Goal: Task Accomplishment & Management: Manage account settings

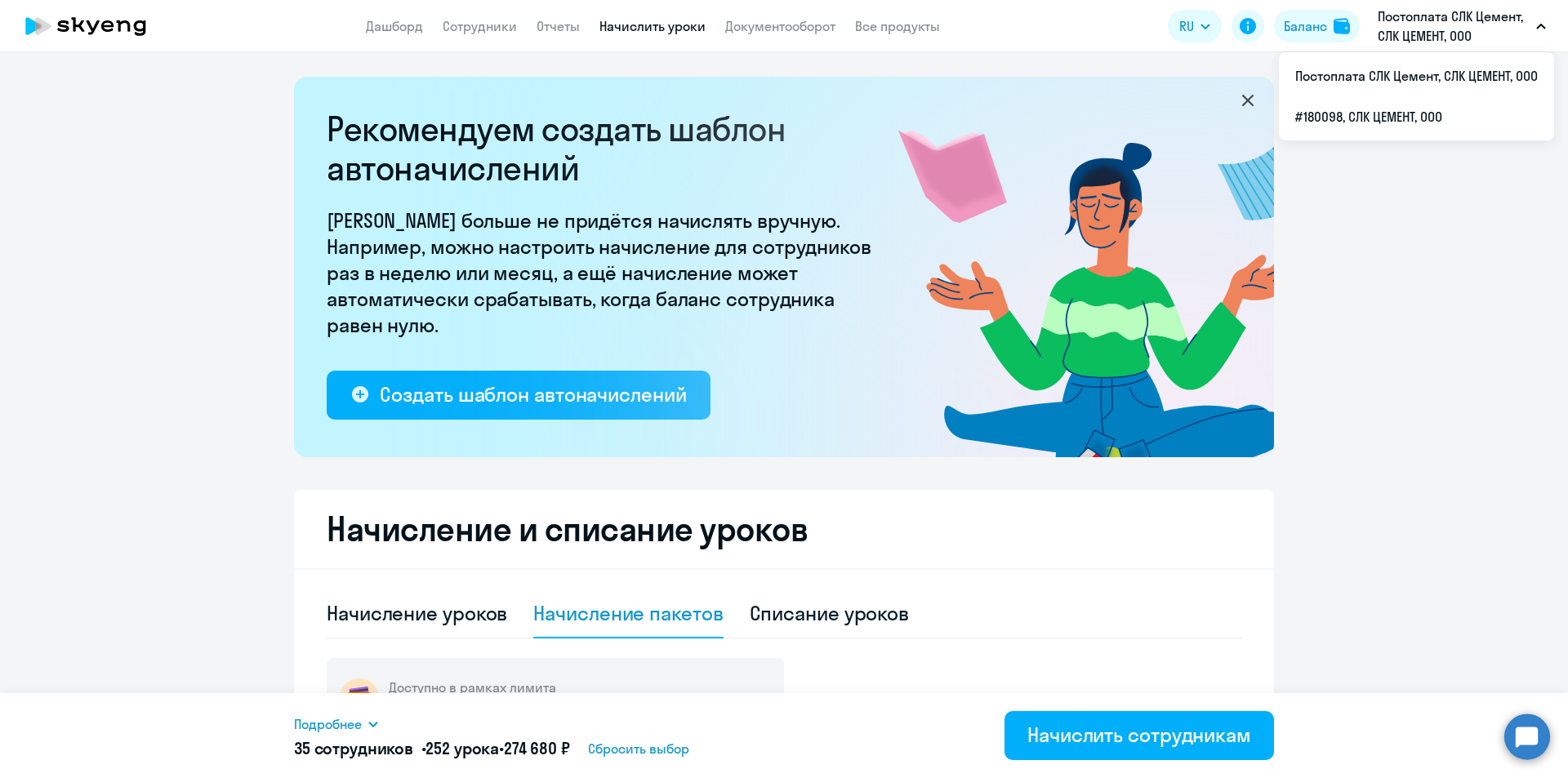
select select "8"
select select "4"
select select "10"
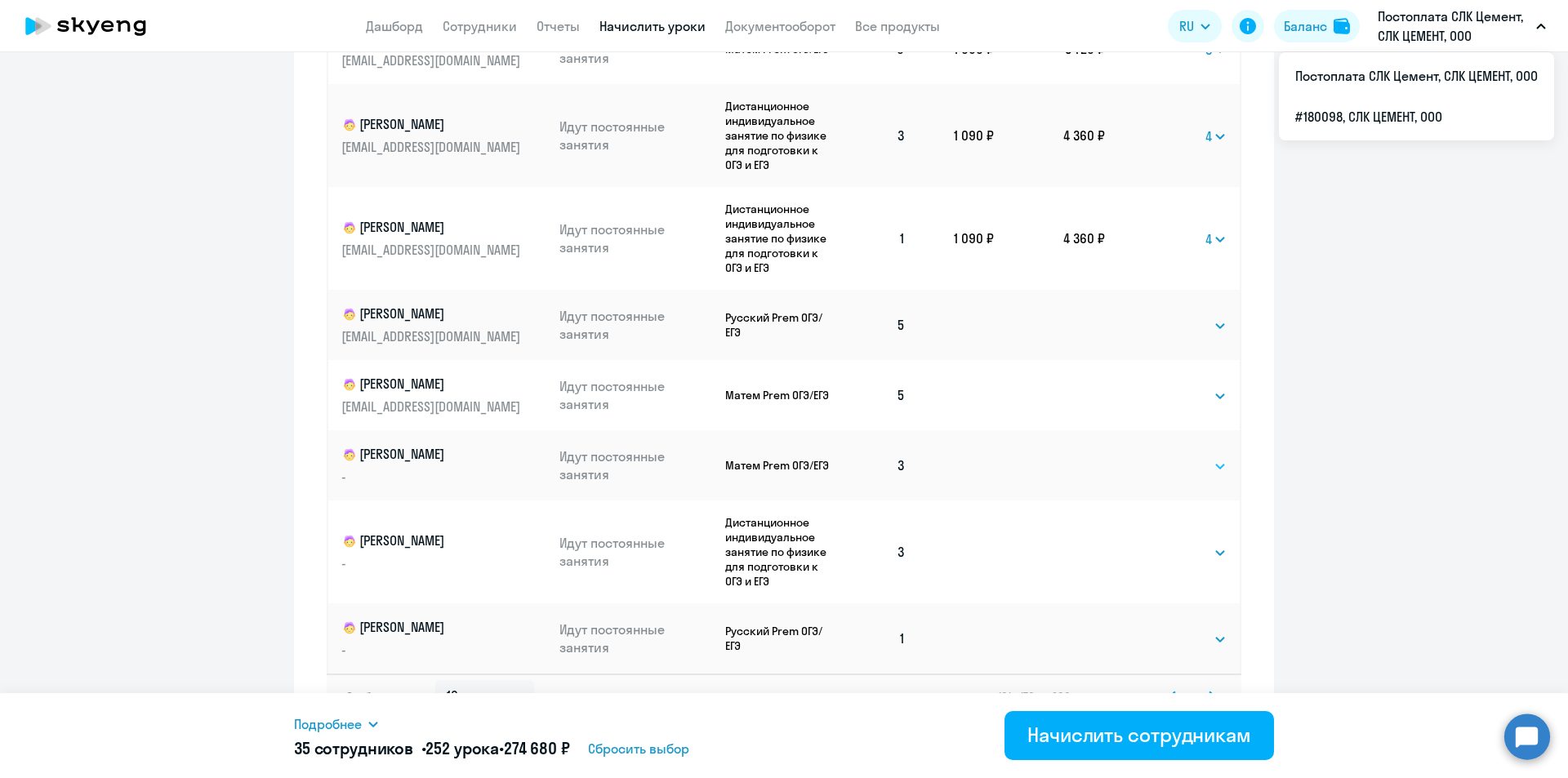
click at [1189, 463] on select "Выбрать 4 8 16 32 64 96 128" at bounding box center [1193, 466] width 67 height 20
select select "4"
click at [1160, 456] on select "Выбрать 4 8 16 32 64 96 128" at bounding box center [1193, 466] width 67 height 20
click at [1178, 550] on select "Выбрать 4 8 16 32 64 96 128" at bounding box center [1193, 552] width 67 height 20
select select "4"
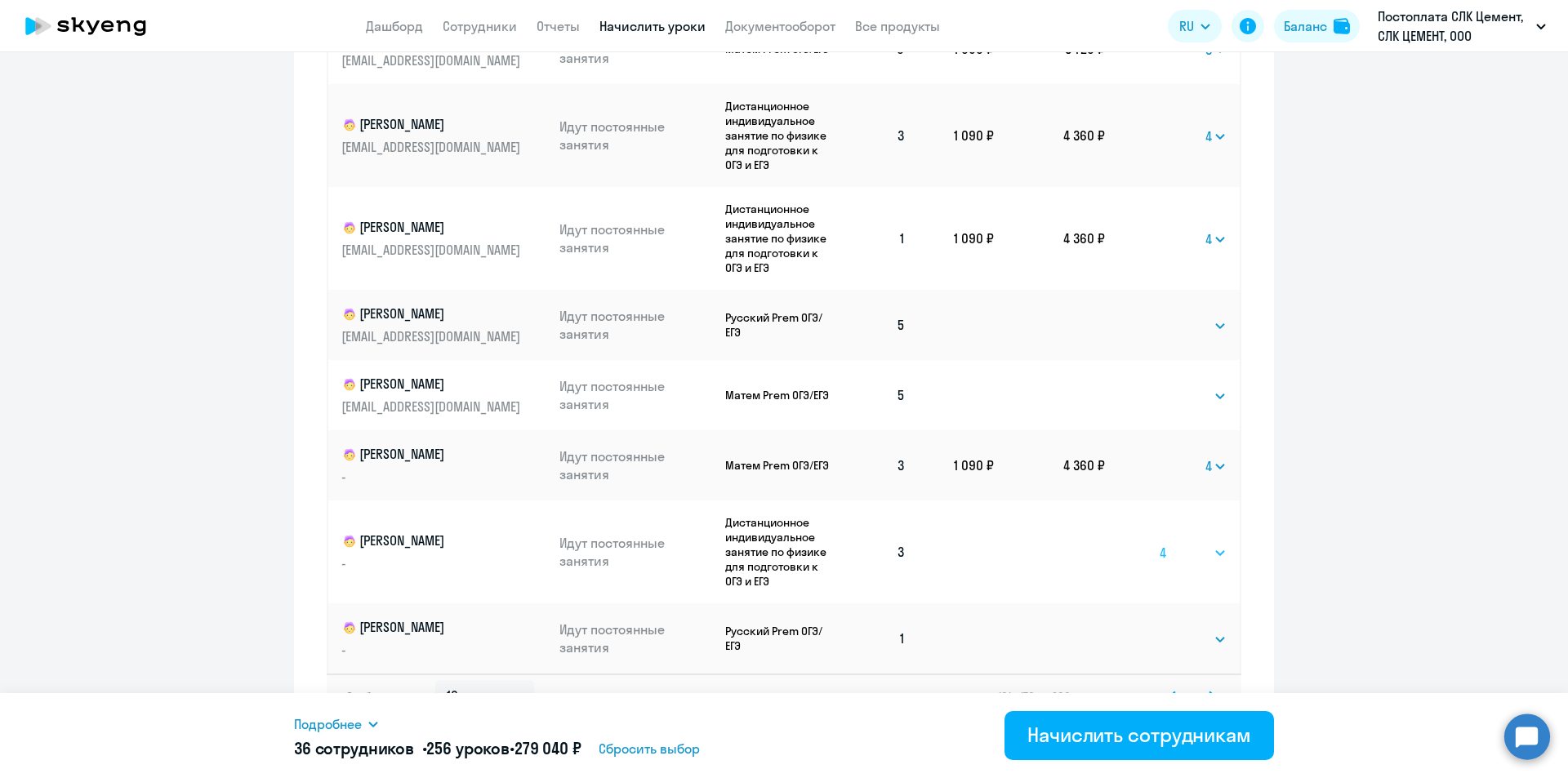
click at [1160, 543] on select "Выбрать 4 8 16 32 64 96 128" at bounding box center [1193, 552] width 67 height 20
click at [1175, 634] on select "Выбрать 4 8 16 32 64 96 128" at bounding box center [1193, 639] width 67 height 20
select select "4"
click at [1160, 629] on select "Выбрать 4 8 16 32 64 96 128" at bounding box center [1193, 639] width 67 height 20
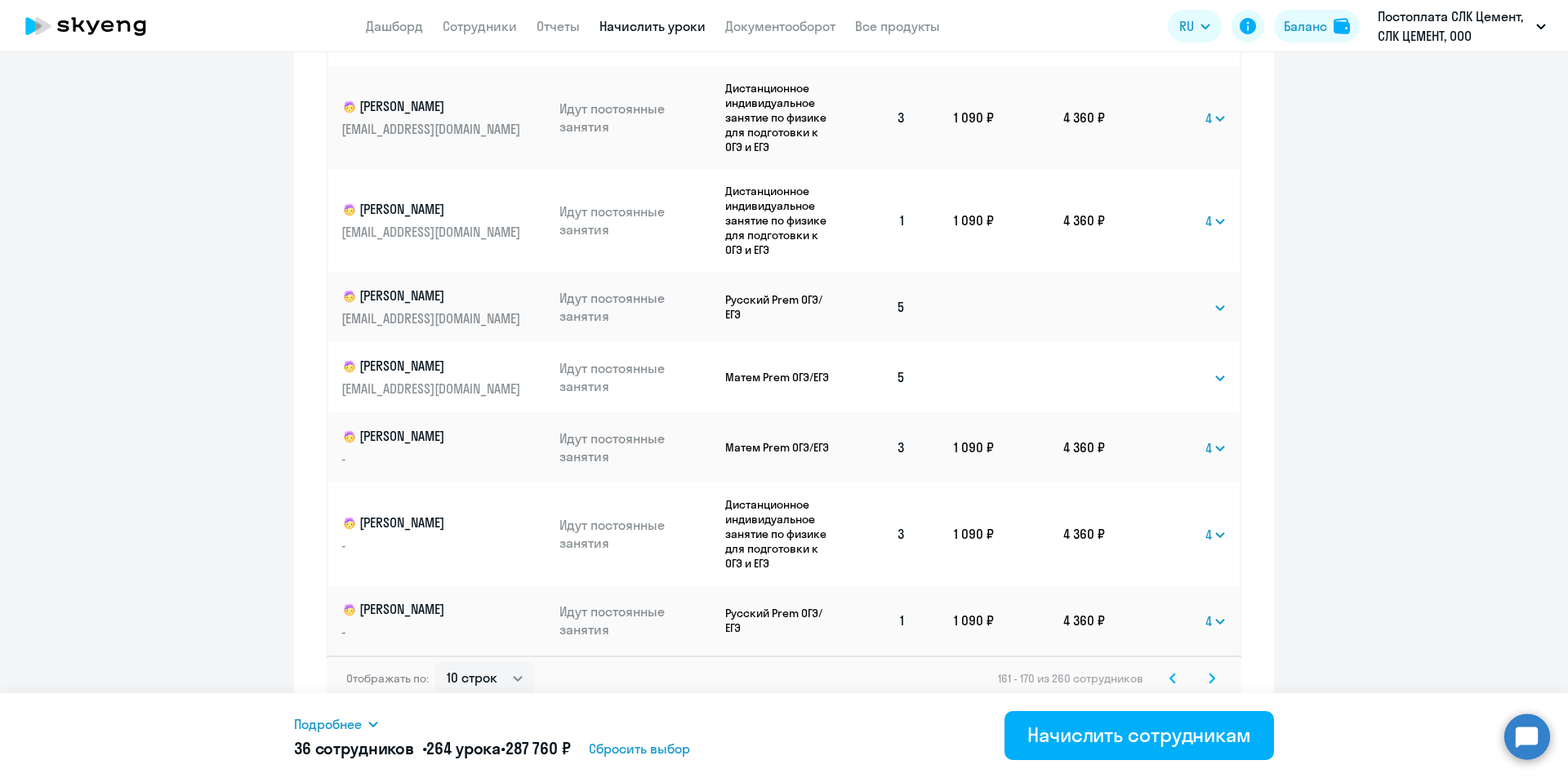
scroll to position [922, 0]
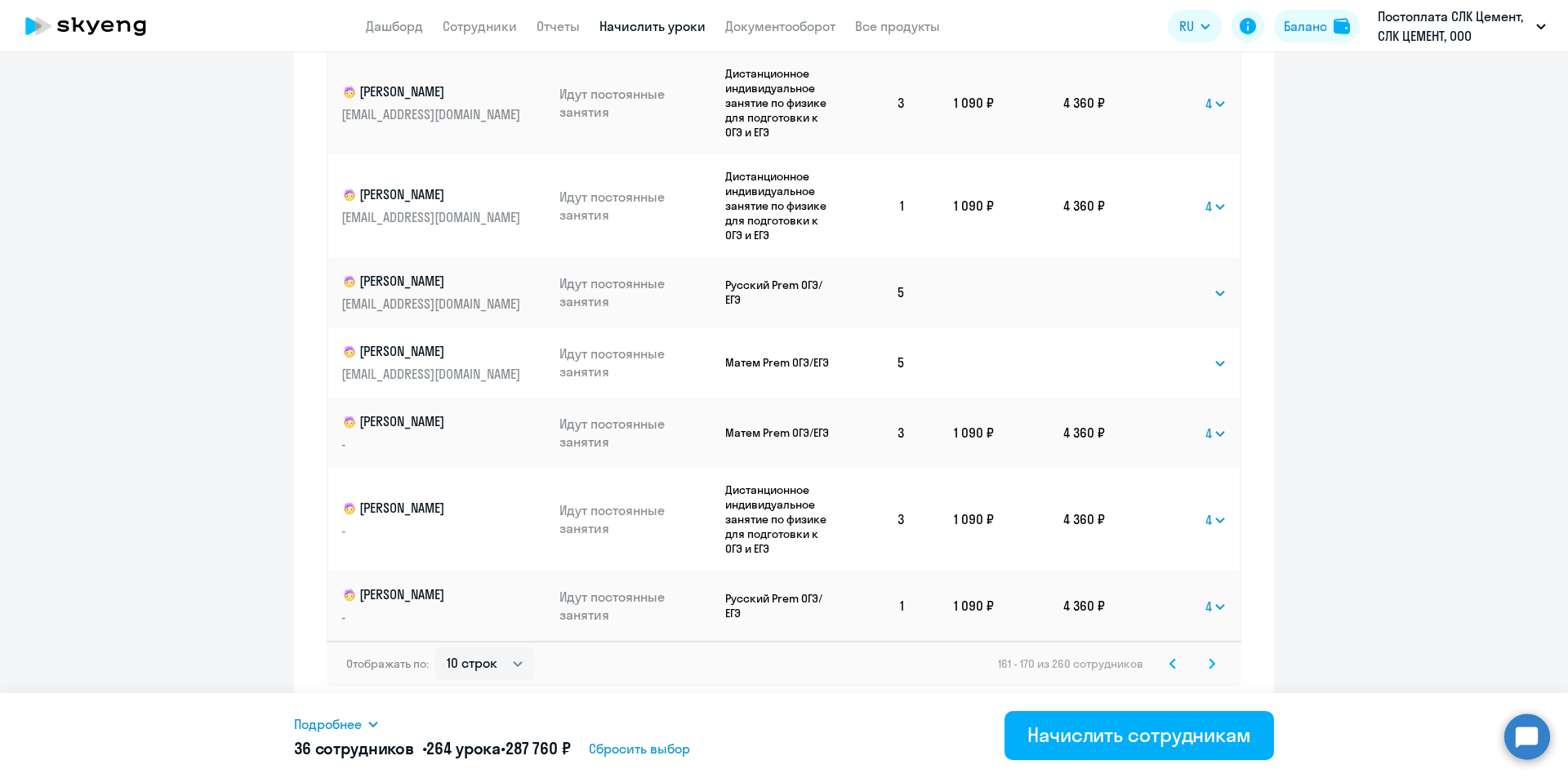
click at [1213, 665] on svg-icon at bounding box center [1212, 664] width 20 height 20
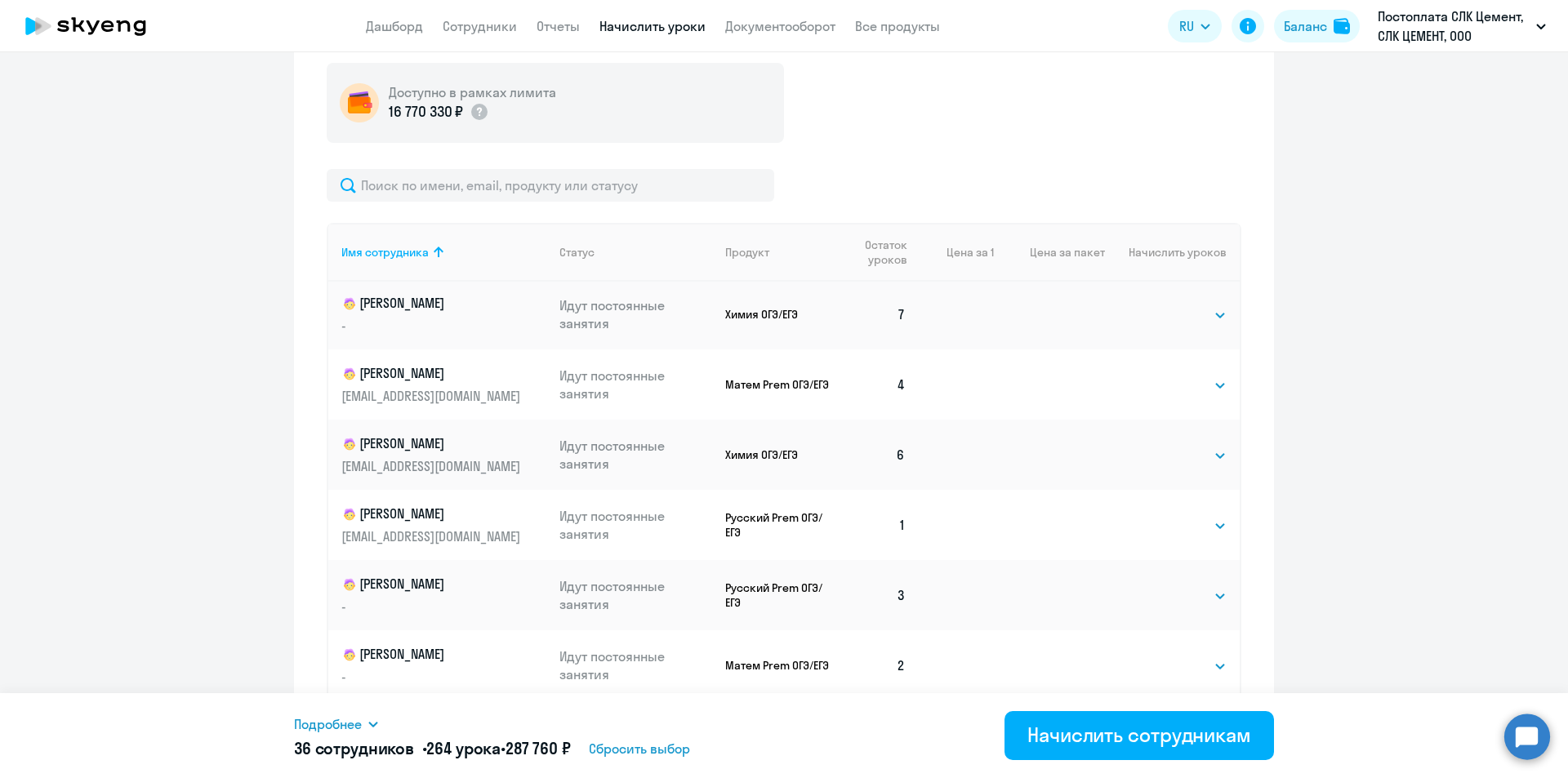
scroll to position [114, 0]
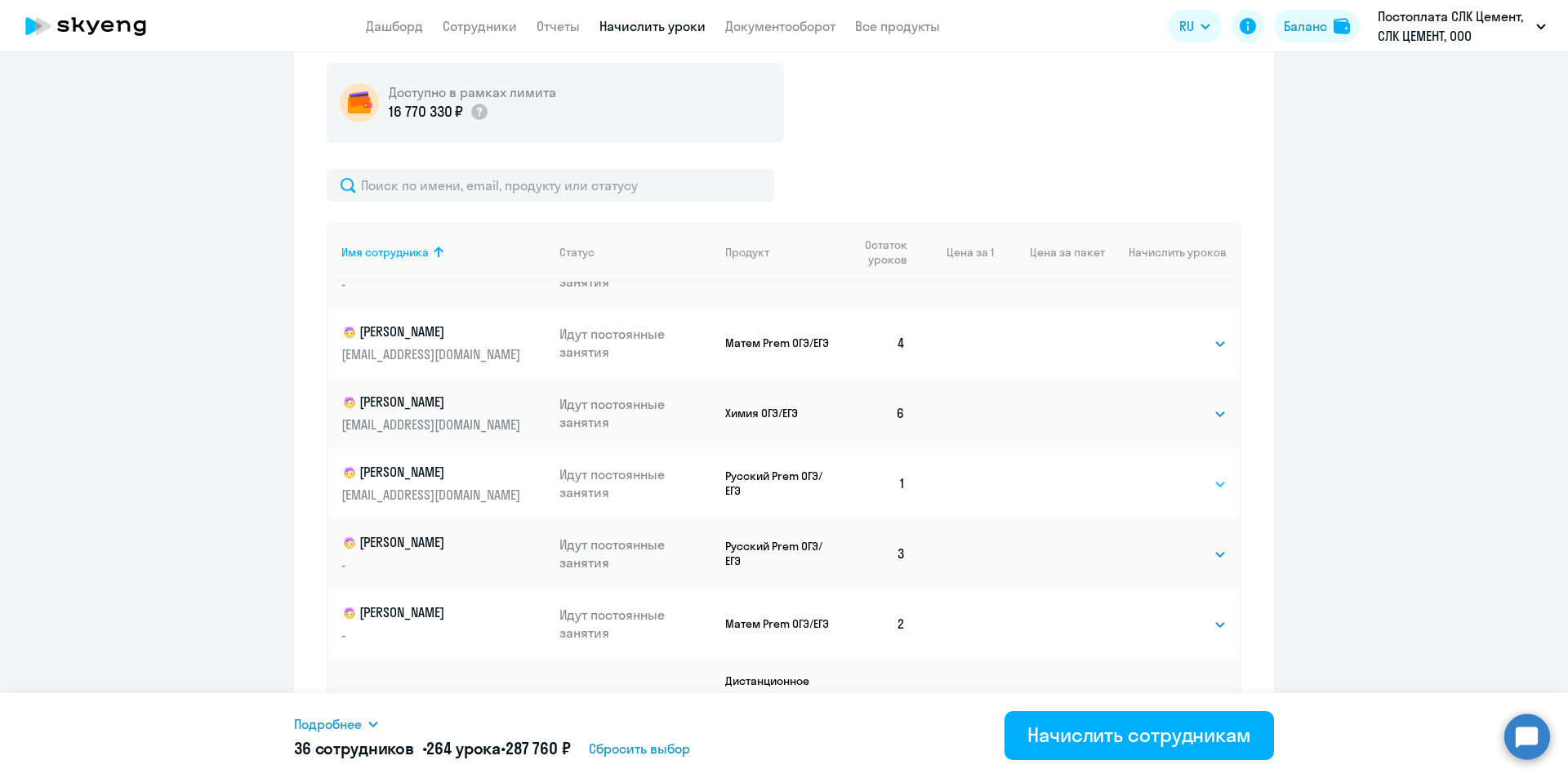
click at [1173, 480] on select "Выбрать 4 8 16 32 64 96 128" at bounding box center [1193, 484] width 67 height 20
select select "4"
click at [1160, 474] on select "Выбрать 4 8 16 32 64 96 128" at bounding box center [1193, 484] width 67 height 20
click at [1161, 559] on select "Выбрать 4 8 16 32 64 96 128" at bounding box center [1193, 554] width 67 height 20
select select "4"
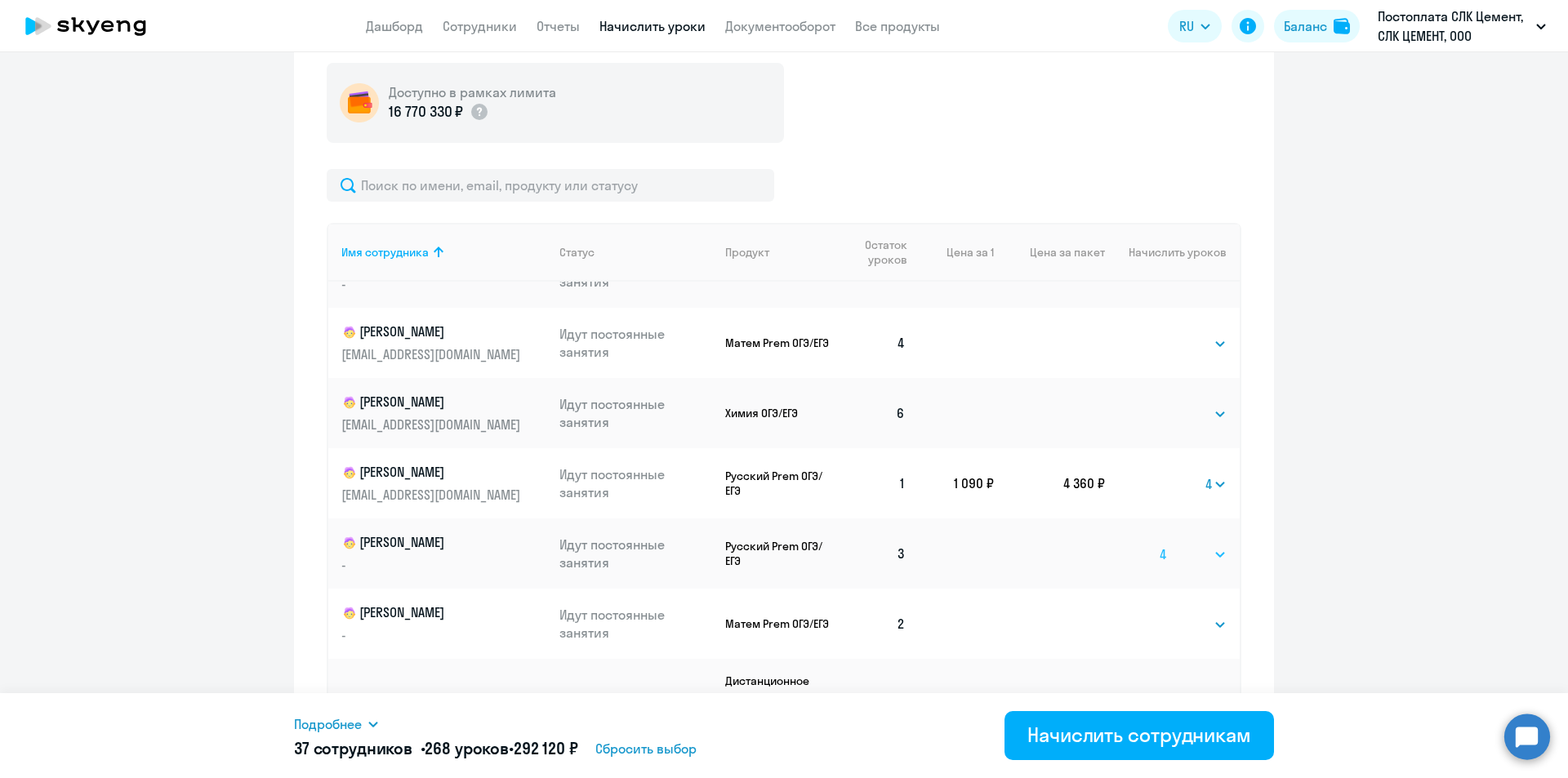
click at [1160, 544] on select "Выбрать 4 8 16 32 64 96 128" at bounding box center [1193, 554] width 67 height 20
click at [1168, 623] on select "Выбрать 4 8 16 32 64 96 128" at bounding box center [1193, 624] width 67 height 20
select select "4"
click at [1160, 614] on select "Выбрать 4 8 16 32 64 96 128" at bounding box center [1193, 624] width 67 height 20
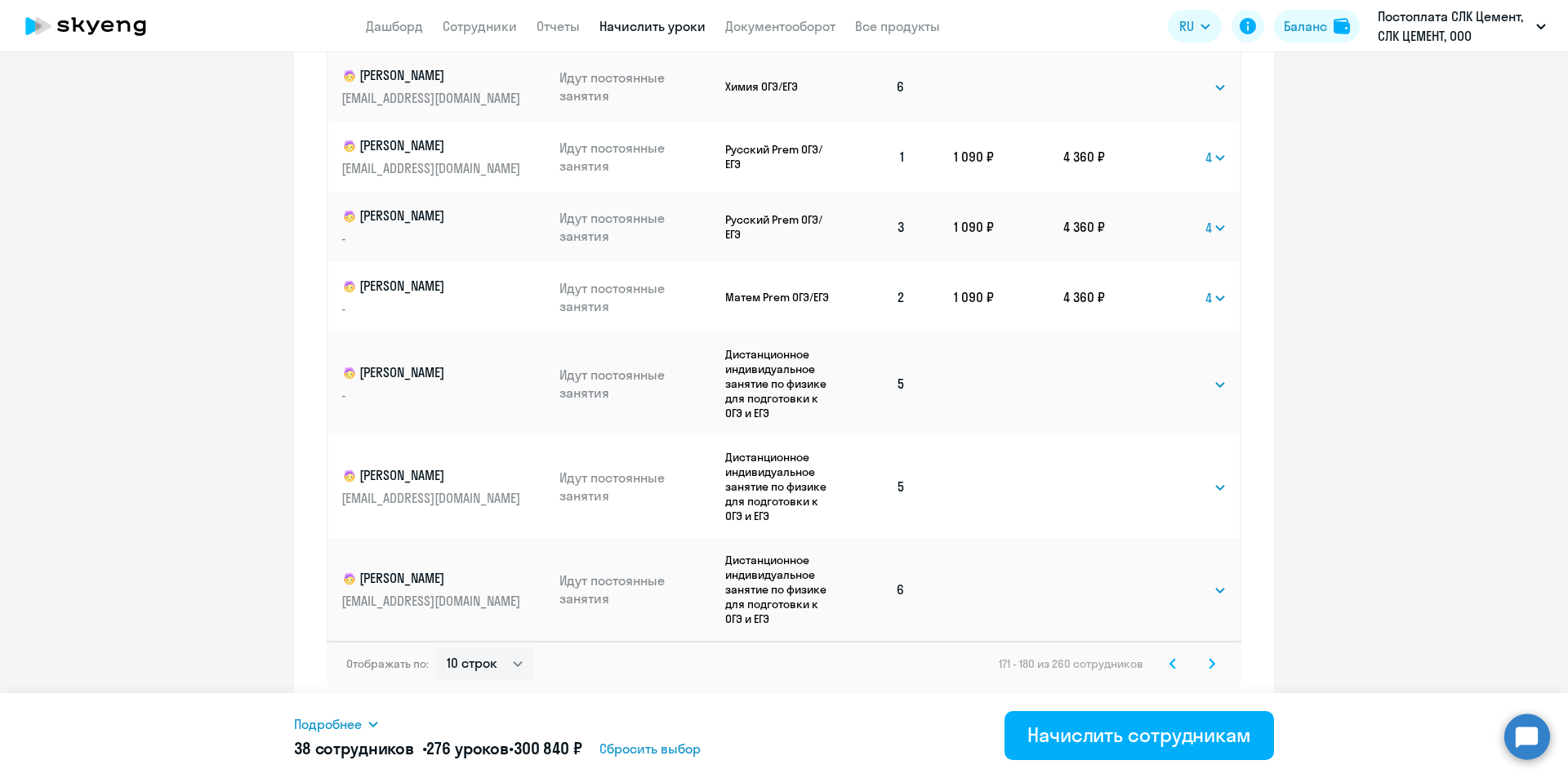
click at [1209, 661] on icon at bounding box center [1212, 663] width 7 height 11
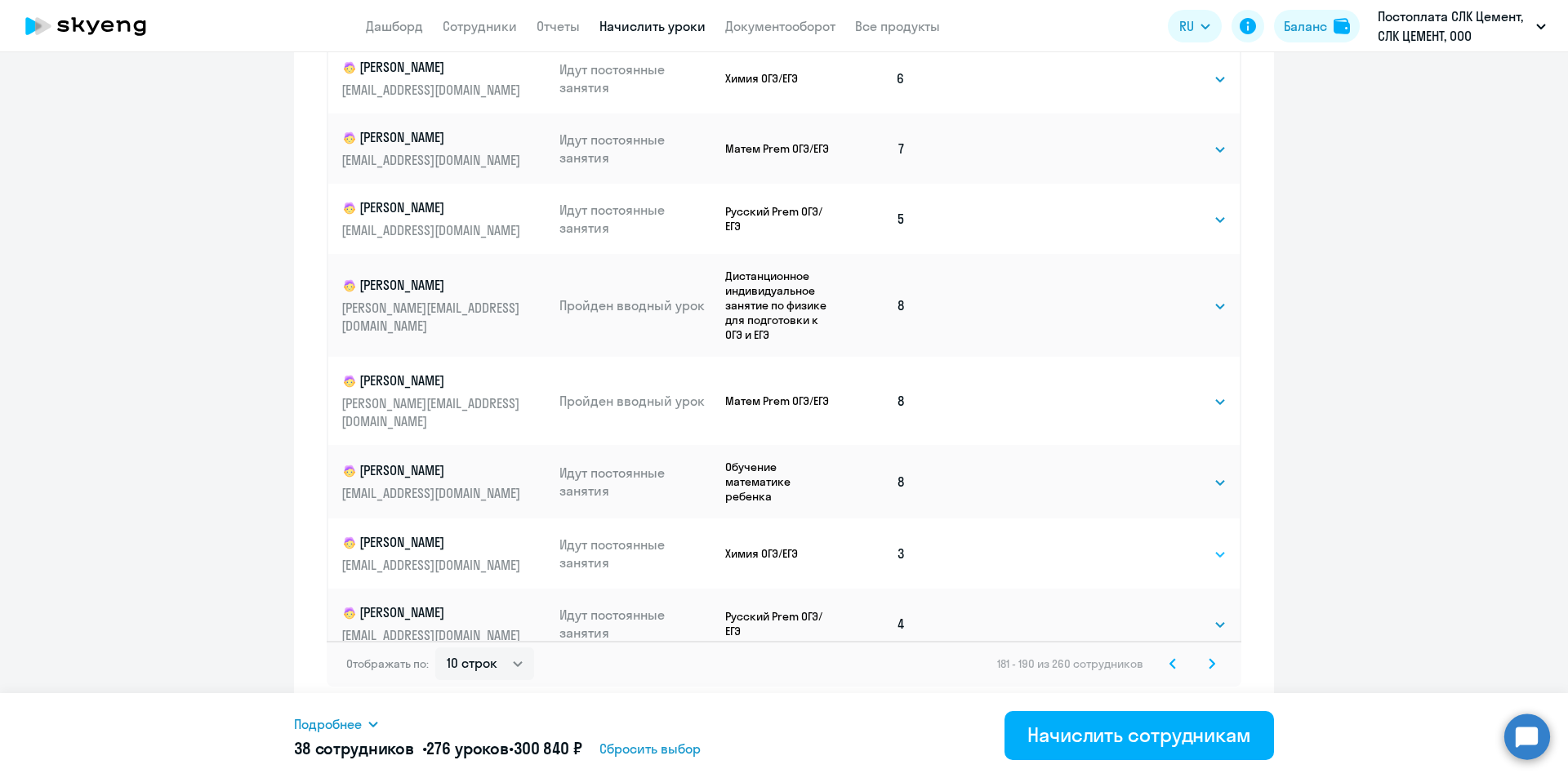
click at [1160, 544] on select "Выбрать 4 8 16 32 64 96 128" at bounding box center [1193, 554] width 67 height 20
select select "4"
click at [1160, 544] on select "Выбрать 4 8 16 32 64 96 128" at bounding box center [1193, 554] width 67 height 20
click at [1209, 668] on icon at bounding box center [1212, 663] width 7 height 11
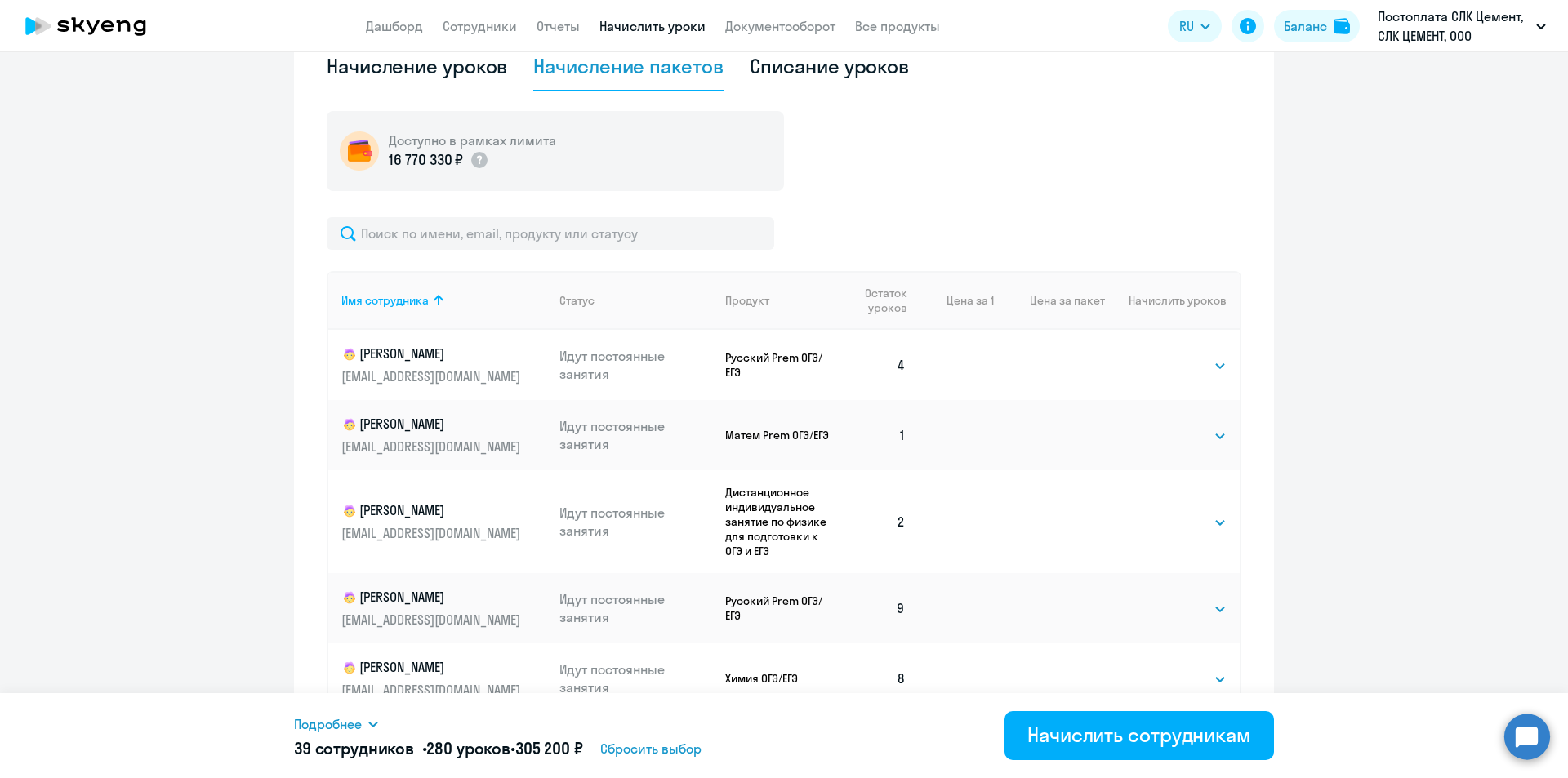
scroll to position [755, 0]
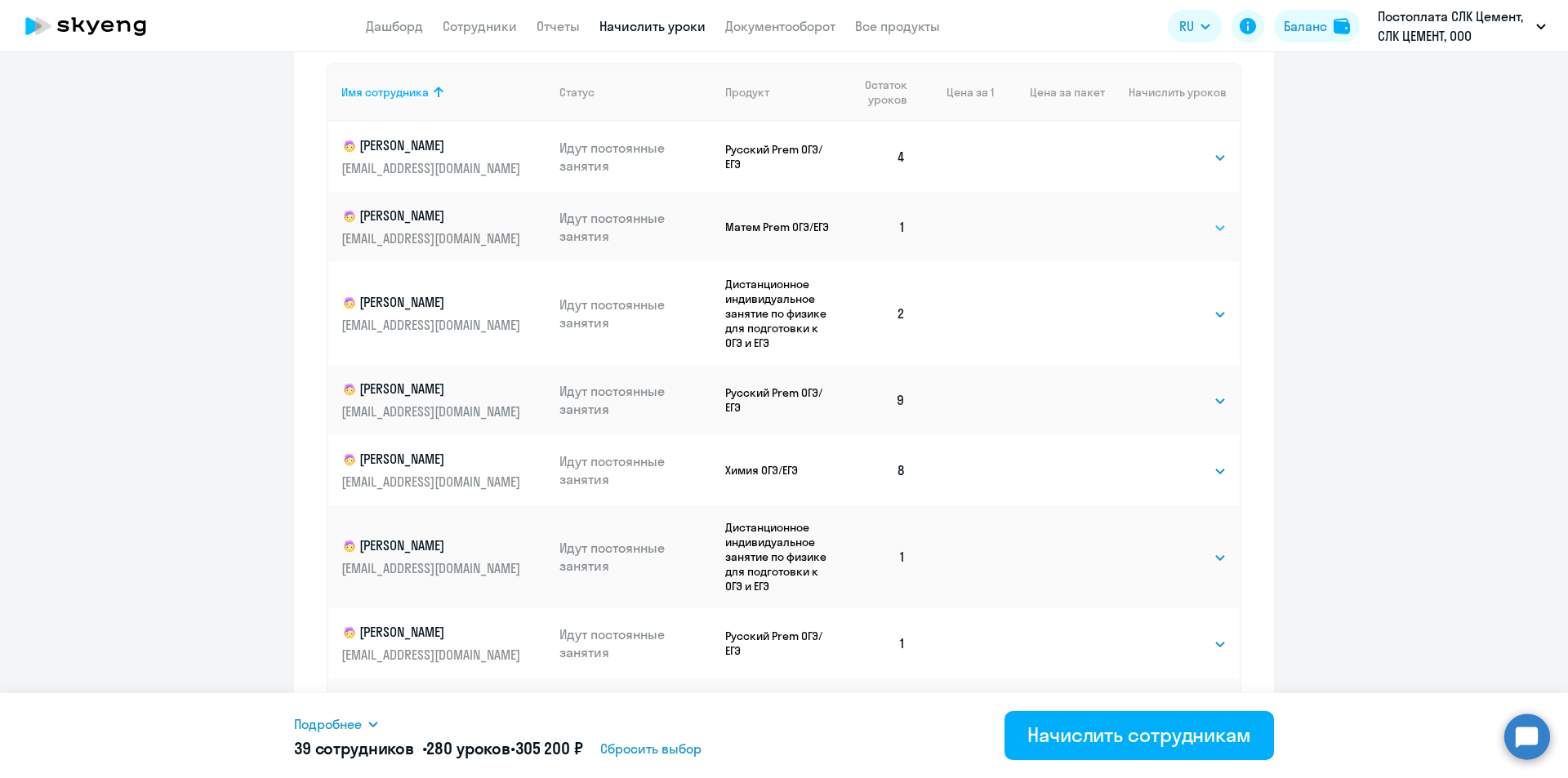
click at [1190, 232] on select "Выбрать 4 8 16 32 64 96 128" at bounding box center [1193, 228] width 67 height 20
select select "4"
click at [1160, 218] on select "Выбрать 4 8 16 32 64 96 128" at bounding box center [1193, 228] width 67 height 20
drag, startPoint x: 1165, startPoint y: 314, endPoint x: 1166, endPoint y: 323, distance: 9.1
click at [1165, 314] on select "Выбрать 4 8 16 32 64 96 128" at bounding box center [1193, 314] width 67 height 20
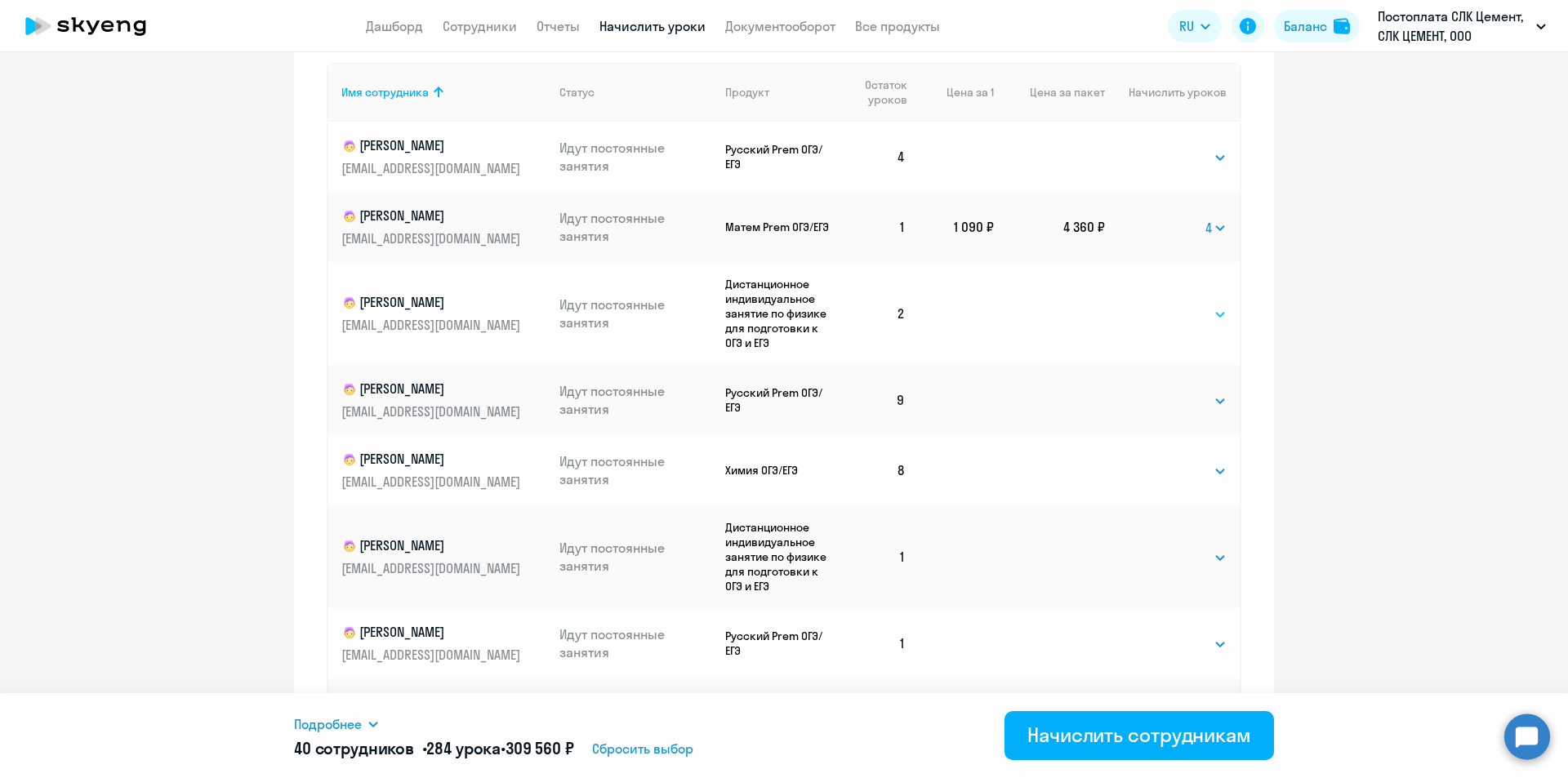
select select "4"
click at [1160, 305] on select "Выбрать 4 8 16 32 64 96 128" at bounding box center [1193, 314] width 67 height 20
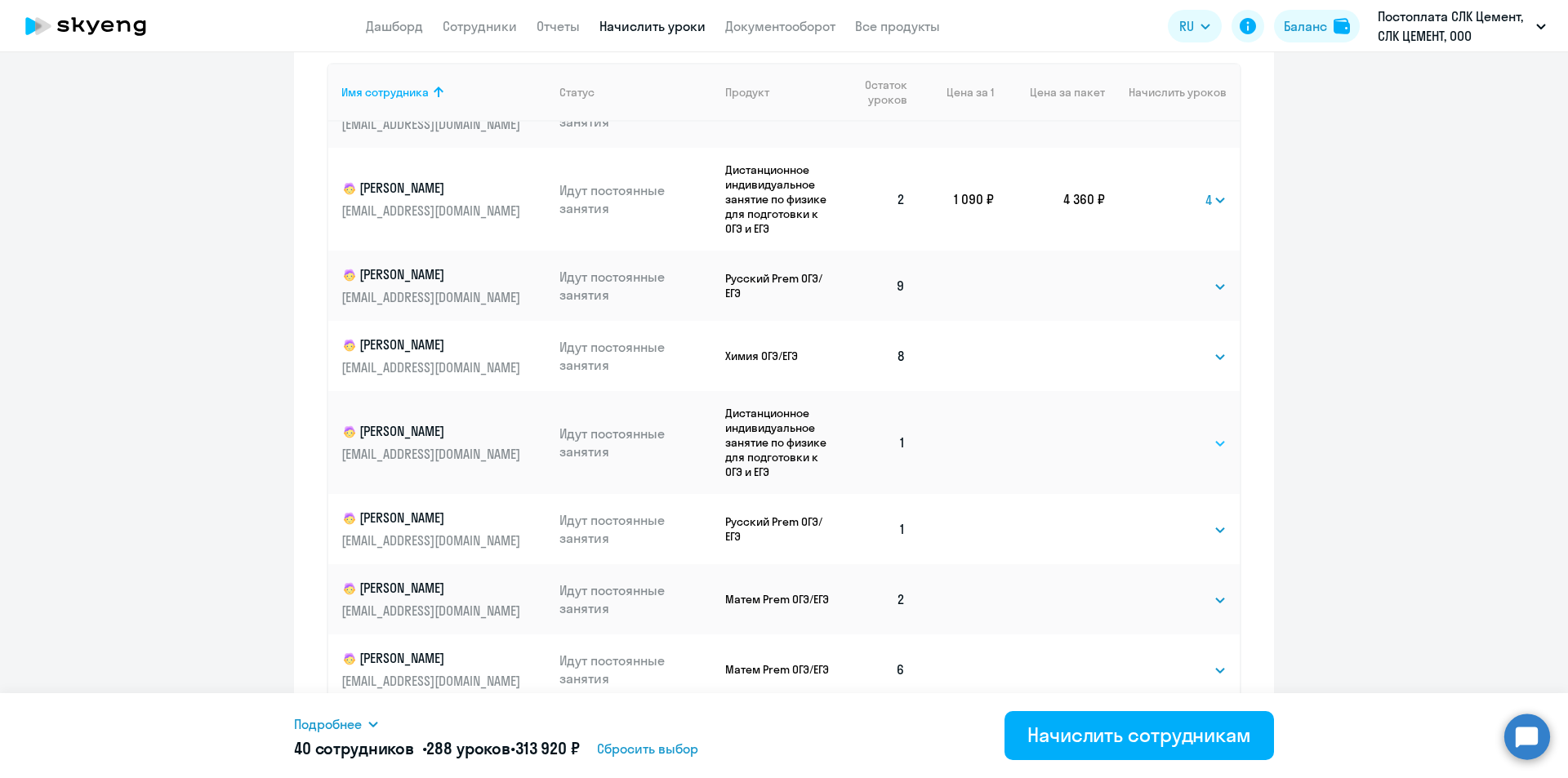
drag, startPoint x: 1171, startPoint y: 440, endPoint x: 1169, endPoint y: 452, distance: 12.2
click at [1171, 440] on select "Выбрать 4 8 16 32 64 96 128" at bounding box center [1193, 443] width 67 height 20
select select "4"
click at [1160, 434] on select "Выбрать 4 8 16 32 64 96 128" at bounding box center [1193, 443] width 67 height 20
click at [1165, 525] on select "Выбрать 4 8 16 32 64 96 128" at bounding box center [1193, 530] width 67 height 20
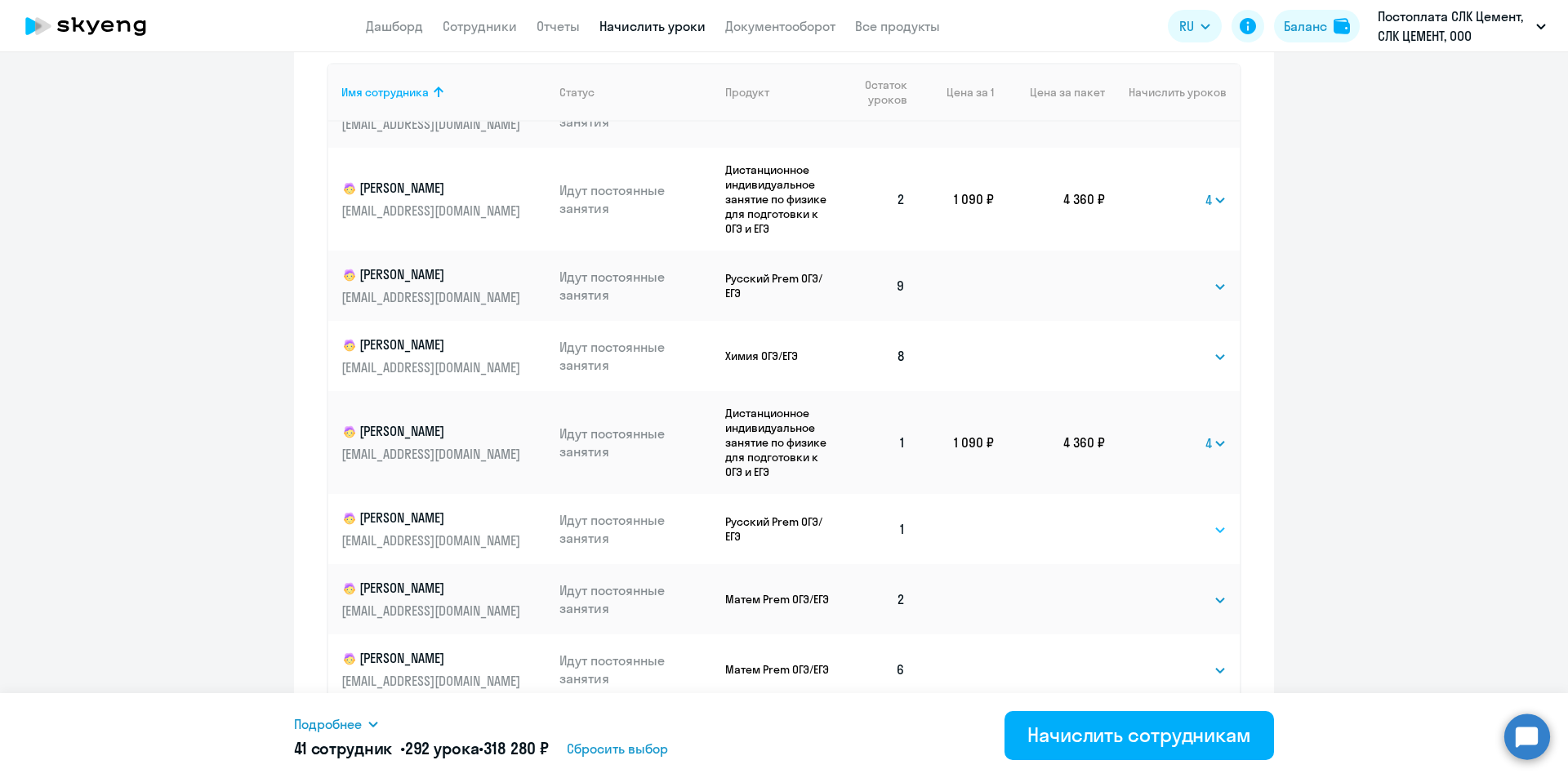
select select "4"
click at [1160, 520] on select "Выбрать 4 8 16 32 64 96 128" at bounding box center [1193, 530] width 67 height 20
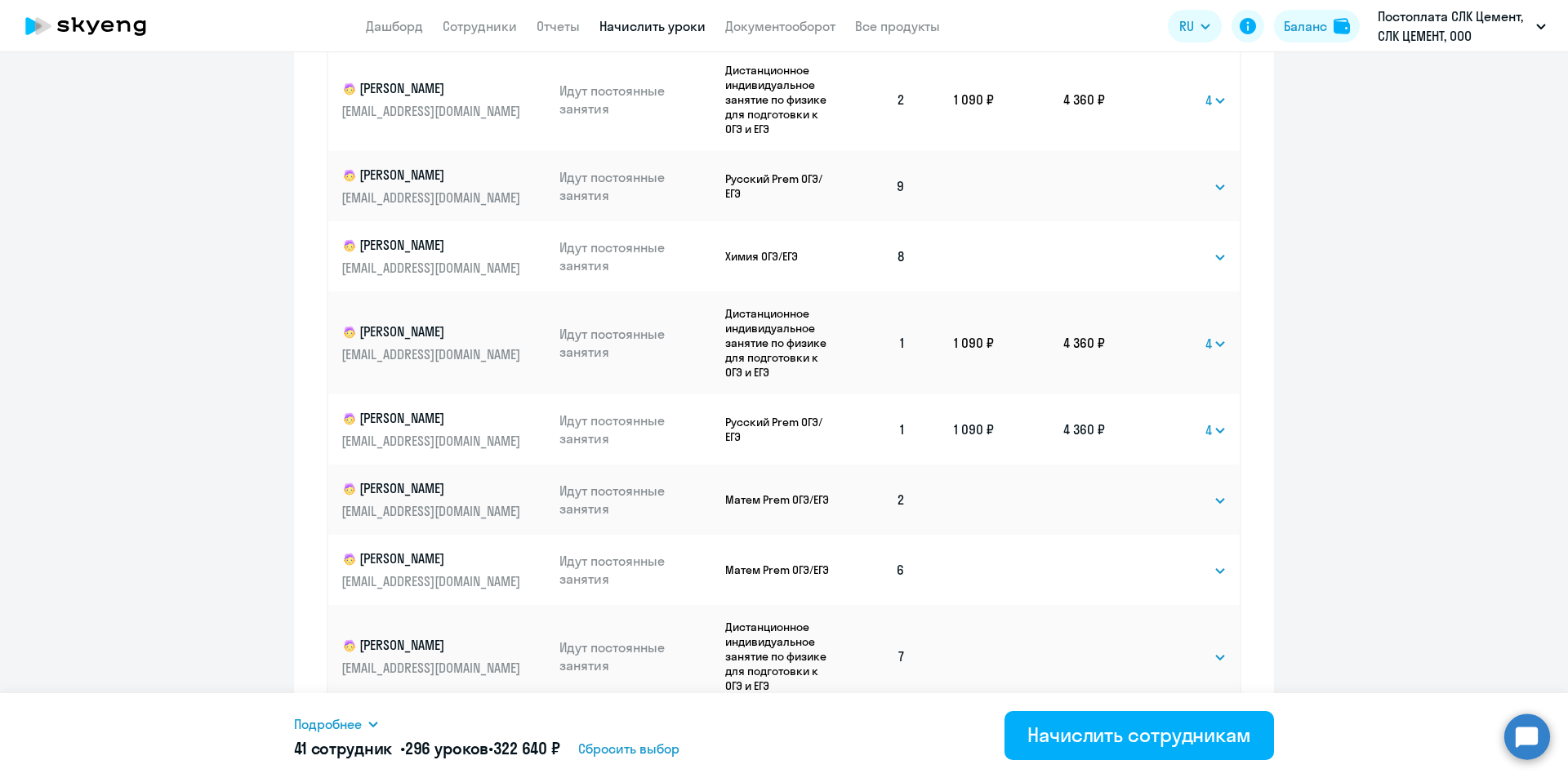
scroll to position [922, 0]
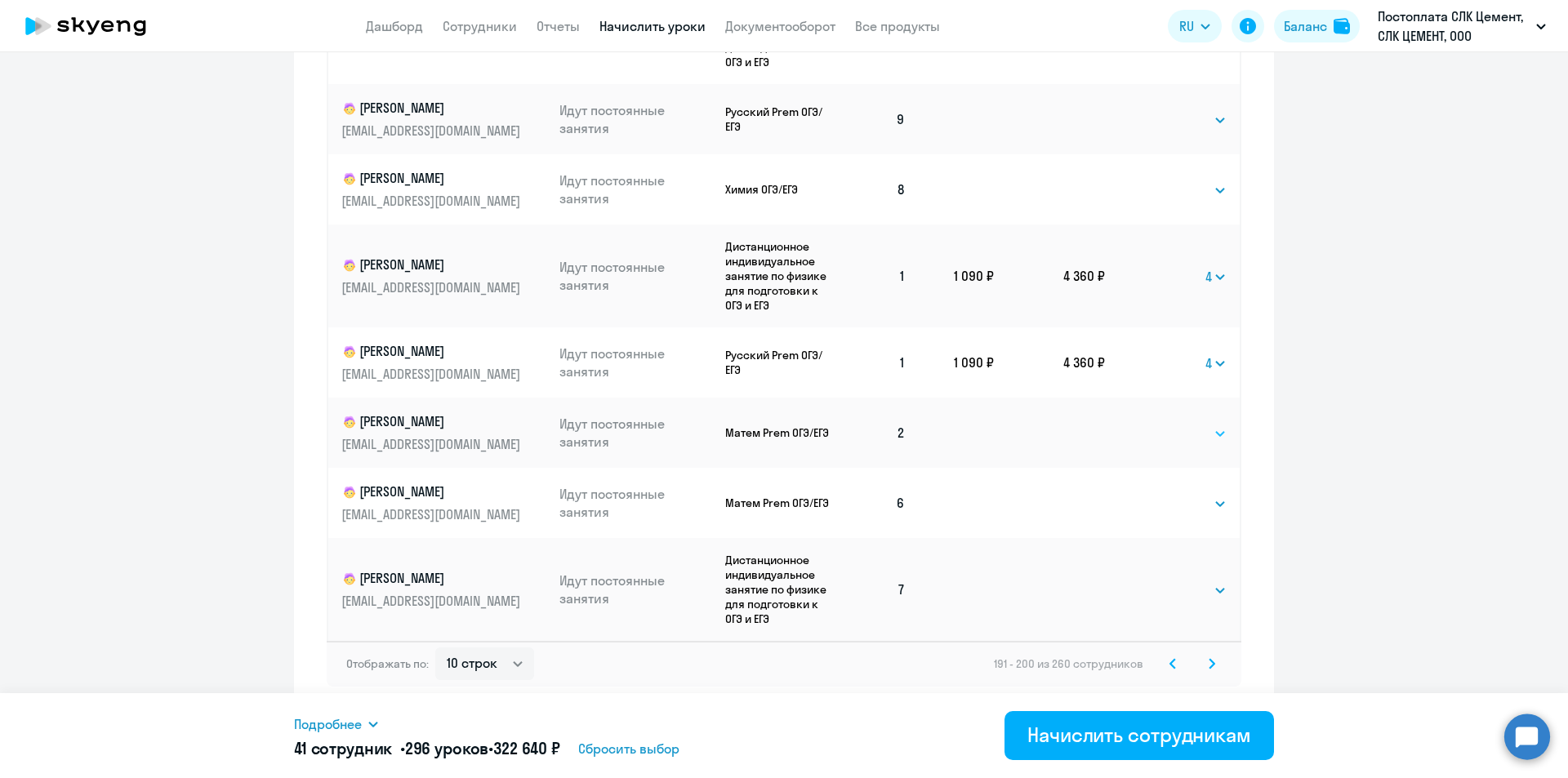
click at [1167, 428] on select "Выбрать 4 8 16 32 64 96 128" at bounding box center [1193, 434] width 67 height 20
select select "4"
click at [1160, 424] on select "Выбрать 4 8 16 32 64 96 128" at bounding box center [1193, 434] width 67 height 20
drag, startPoint x: 1216, startPoint y: 666, endPoint x: 1191, endPoint y: 646, distance: 32.0
click at [1215, 665] on svg-icon at bounding box center [1212, 664] width 20 height 20
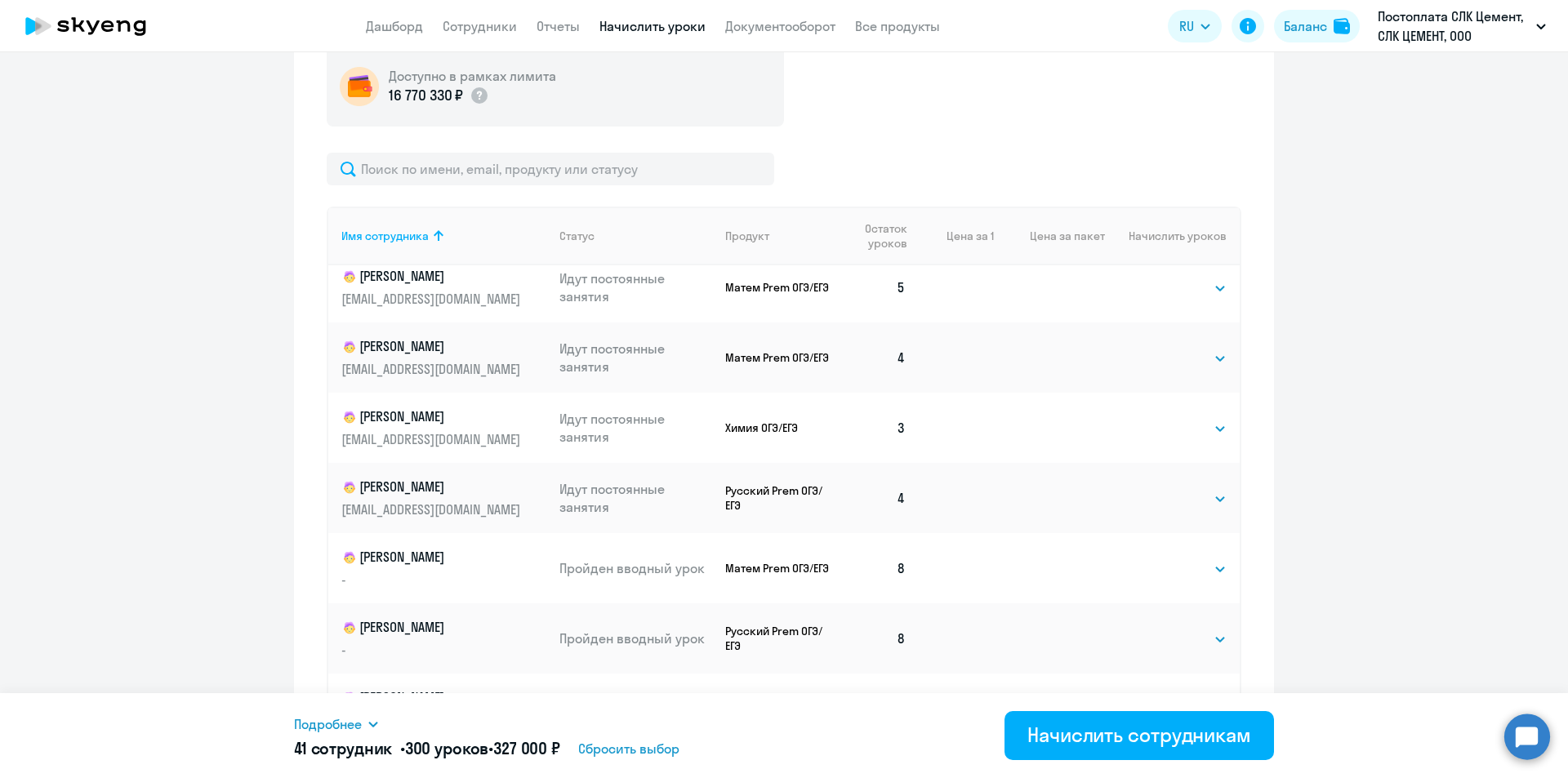
scroll to position [49, 0]
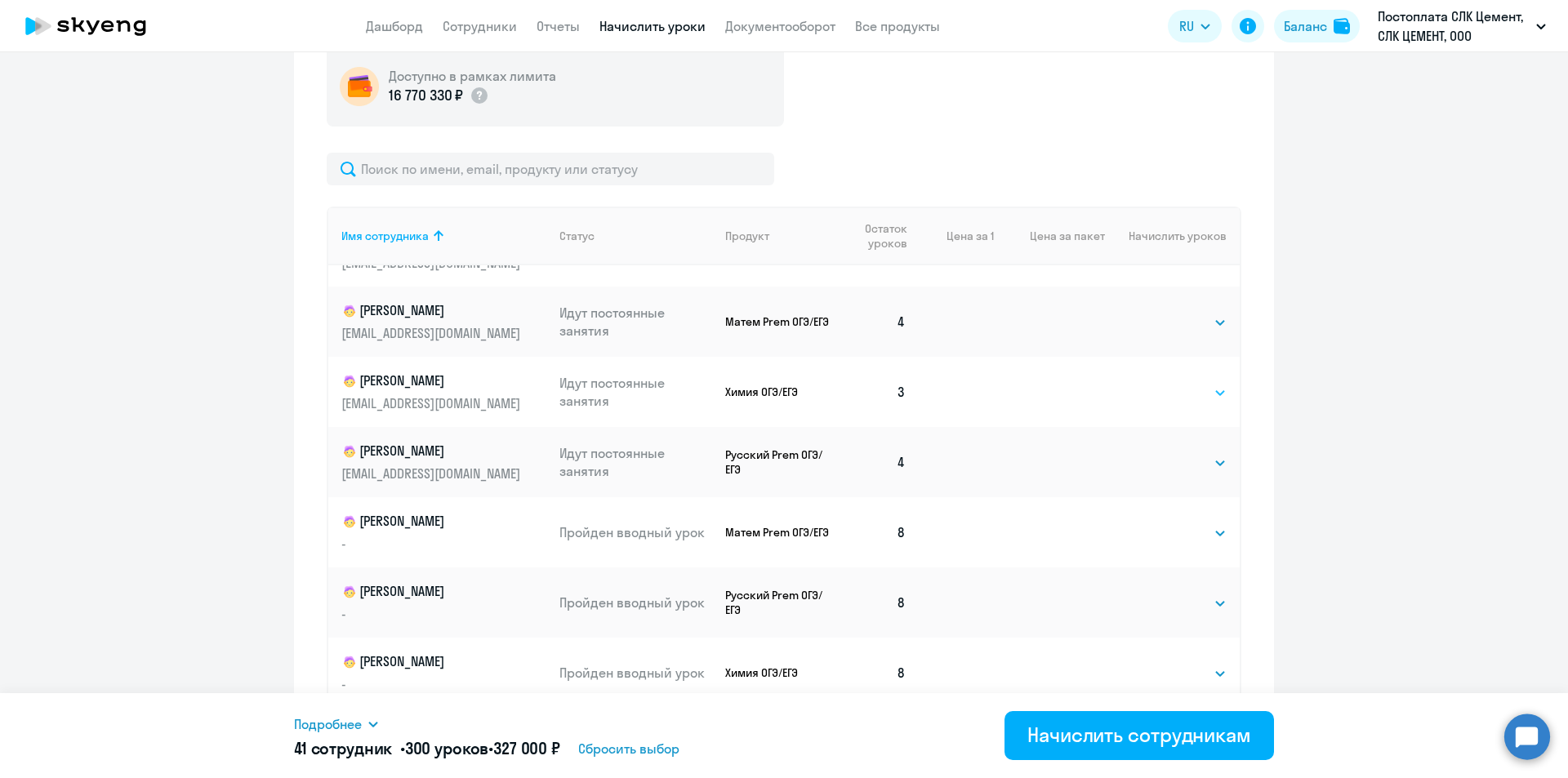
drag, startPoint x: 1158, startPoint y: 387, endPoint x: 1158, endPoint y: 396, distance: 9.0
click at [1160, 387] on select "Выбрать 4 8 16 32 64 96 128" at bounding box center [1193, 392] width 67 height 20
select select "4"
click at [1160, 383] on select "Выбрать 4 8 16 32 64 96 128" at bounding box center [1193, 392] width 67 height 20
click at [1171, 324] on select "Выбрать 4 8 16 32 64 96 128" at bounding box center [1193, 322] width 67 height 20
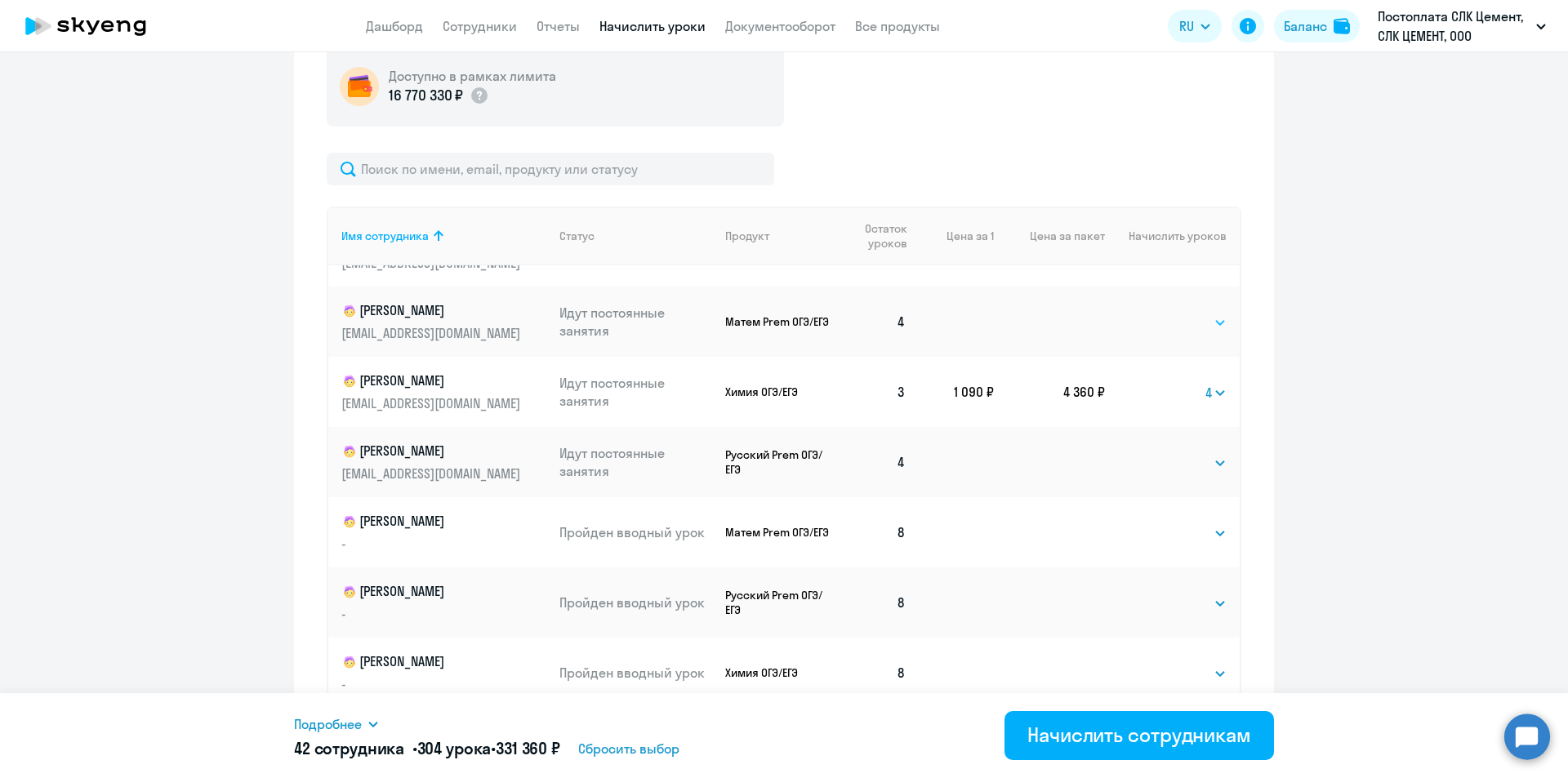
select select "4"
click at [1160, 312] on select "Выбрать 4 8 16 32 64 96 128" at bounding box center [1193, 322] width 67 height 20
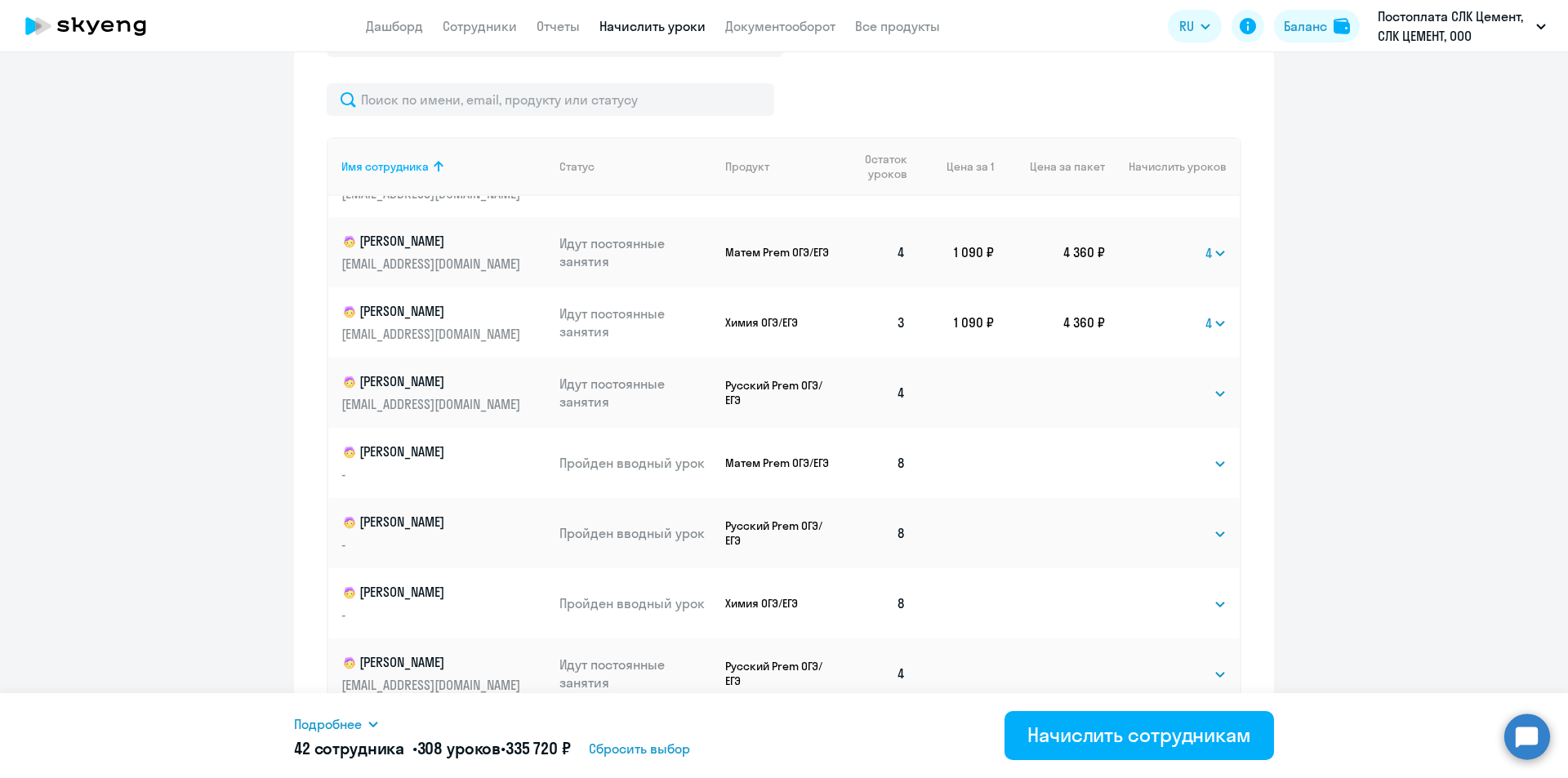
scroll to position [775, 0]
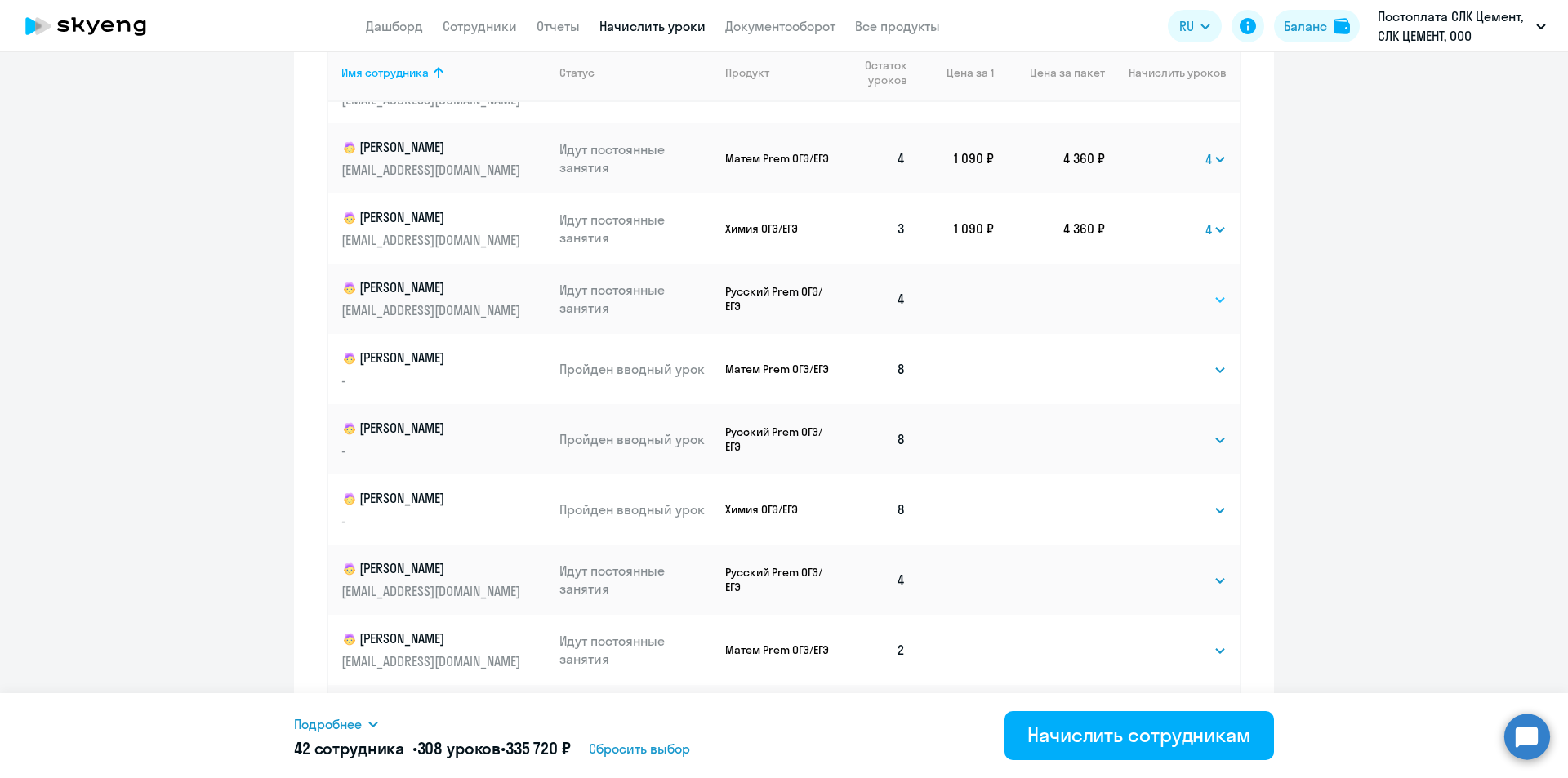
click at [1173, 300] on select "Выбрать 4 8 16 32 64 96 128" at bounding box center [1193, 299] width 67 height 20
select select "4"
click at [1160, 290] on select "Выбрать 4 8 16 32 64 96 128" at bounding box center [1193, 299] width 67 height 20
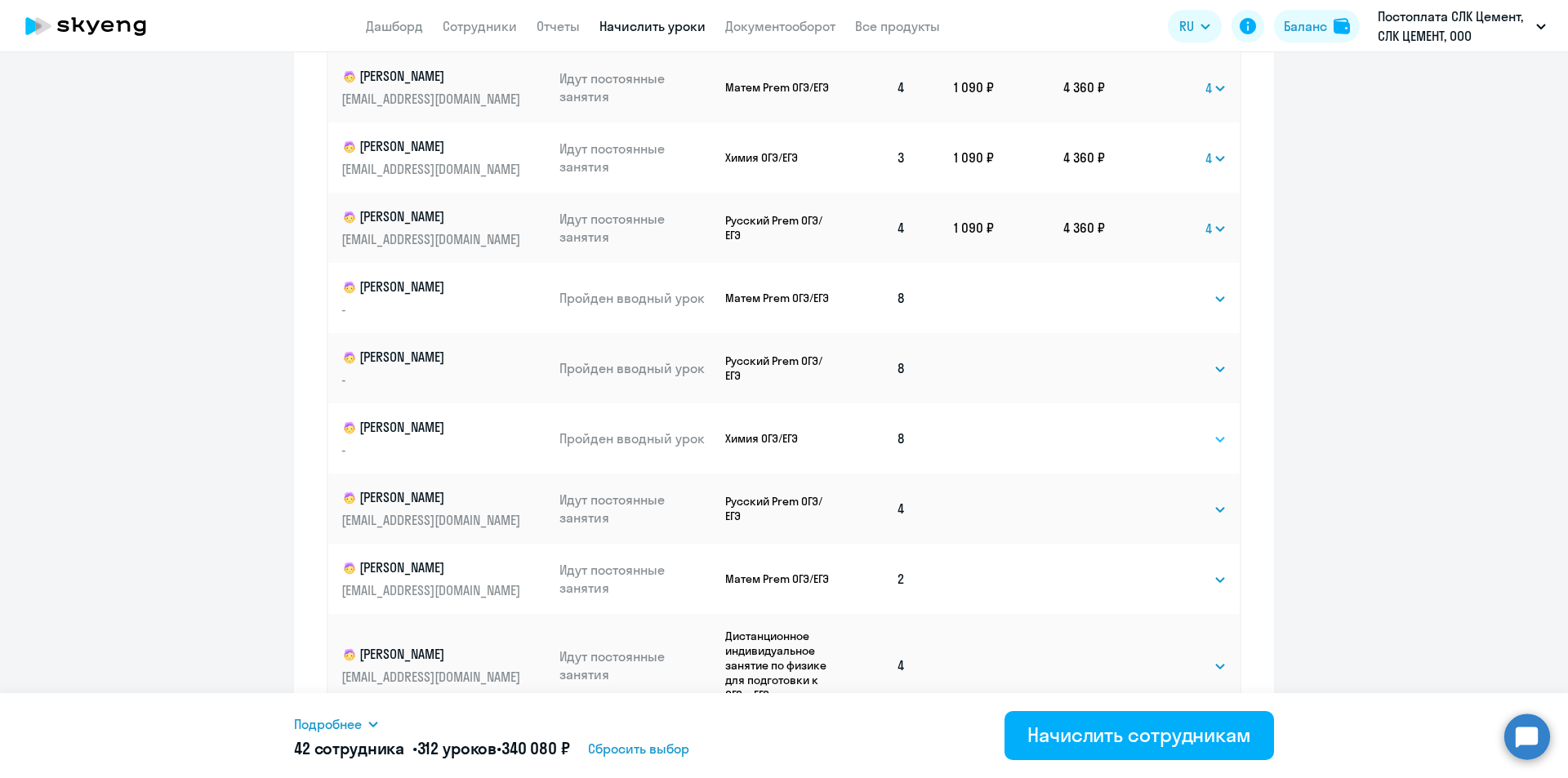
scroll to position [922, 0]
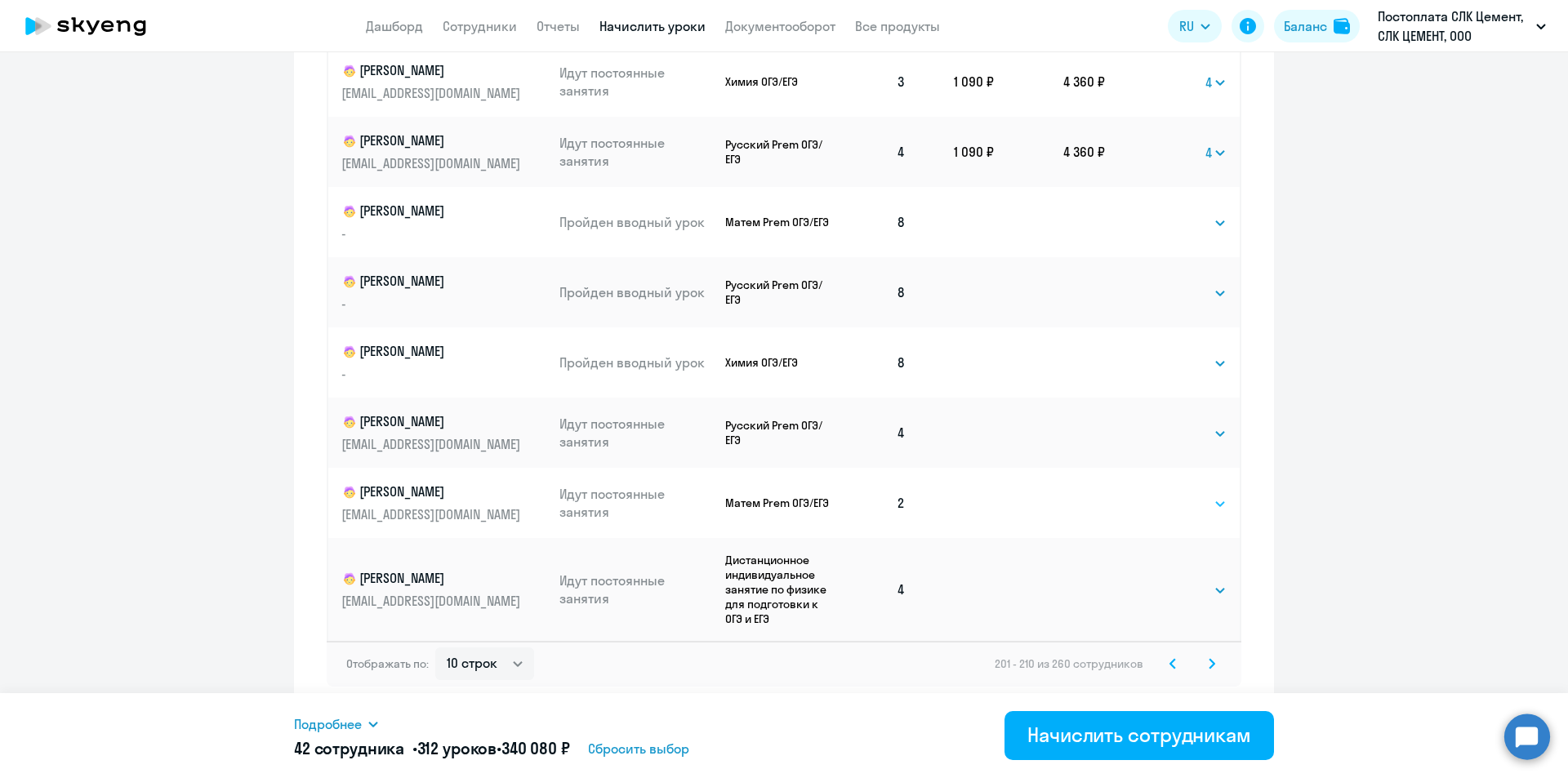
click at [1168, 503] on select "Выбрать 4 8 16 32 64 96 128" at bounding box center [1193, 504] width 67 height 20
select select "4"
click at [1160, 494] on select "Выбрать 4 8 16 32 64 96 128" at bounding box center [1193, 504] width 67 height 20
click at [1160, 438] on select "Выбрать 4 8 16 32 64 96 128" at bounding box center [1193, 434] width 67 height 20
select select "4"
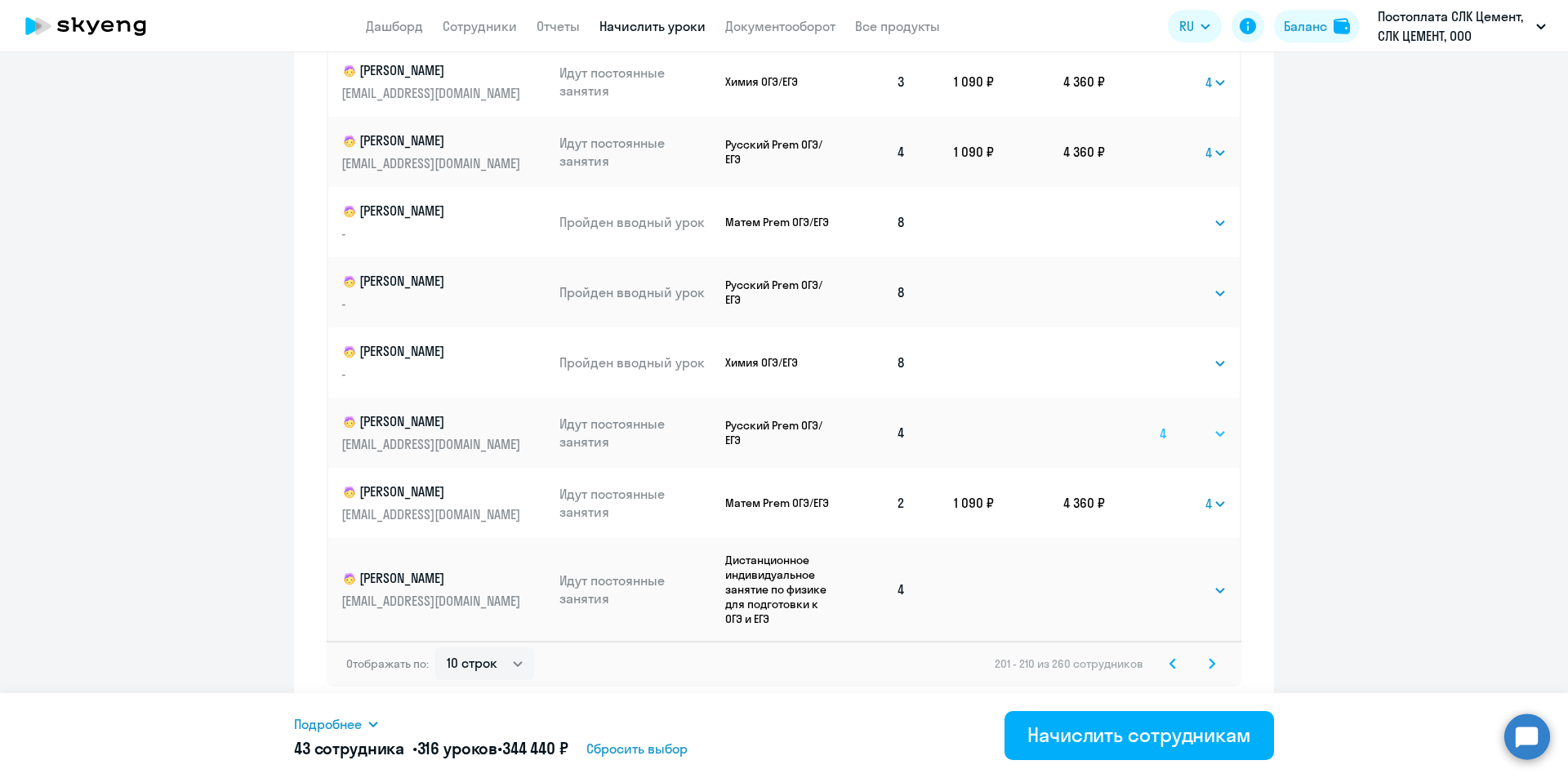
click at [1160, 424] on select "Выбрать 4 8 16 32 64 96 128" at bounding box center [1193, 434] width 67 height 20
drag, startPoint x: 1201, startPoint y: 590, endPoint x: 1197, endPoint y: 582, distance: 8.9
click at [1201, 590] on select "Выбрать 4 8 16 32 64 96 128" at bounding box center [1193, 590] width 67 height 20
select select "4"
click at [1160, 581] on select "Выбрать 4 8 16 32 64 96 128" at bounding box center [1193, 590] width 67 height 20
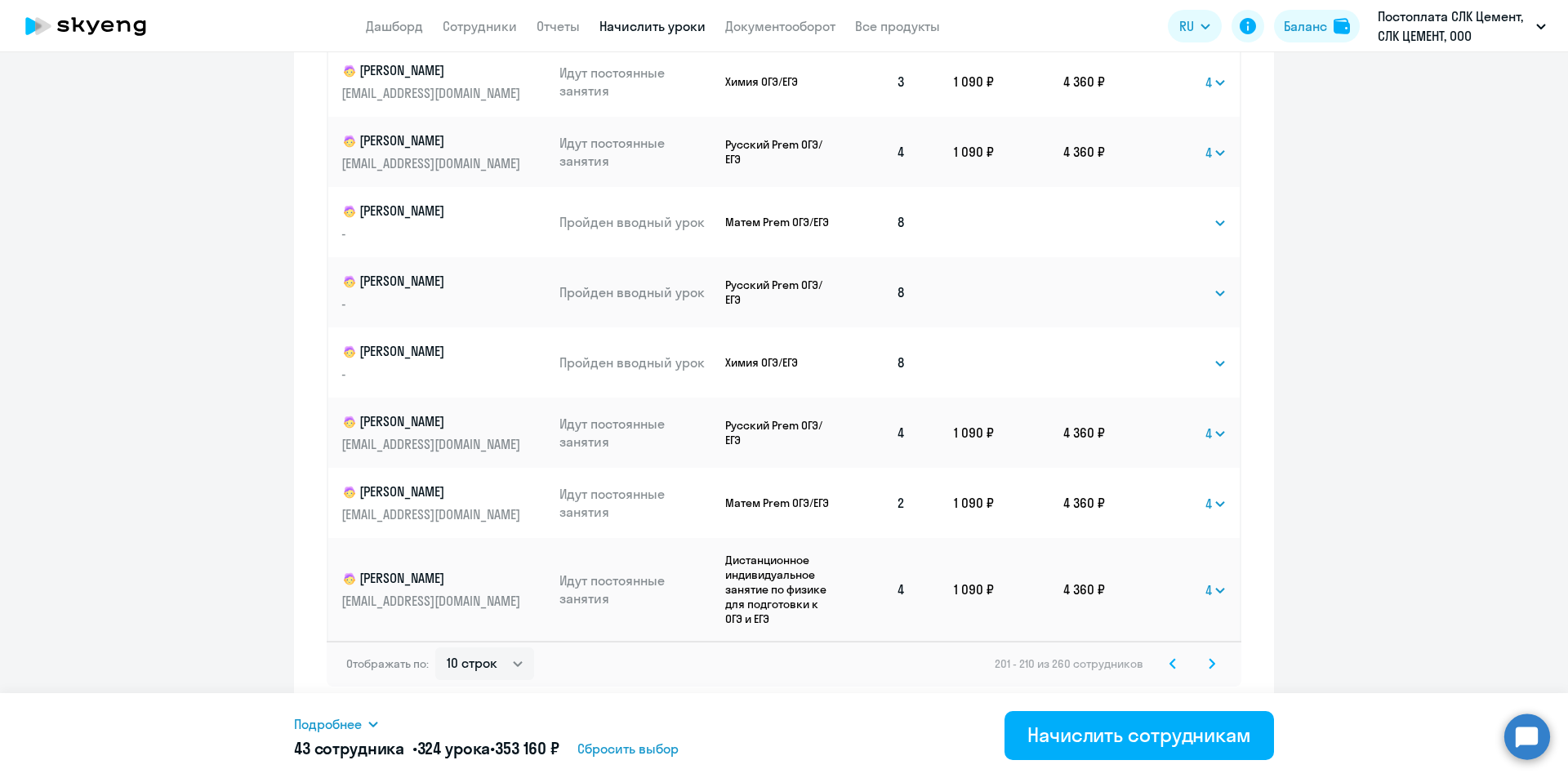
click at [1203, 662] on svg-icon at bounding box center [1212, 664] width 20 height 20
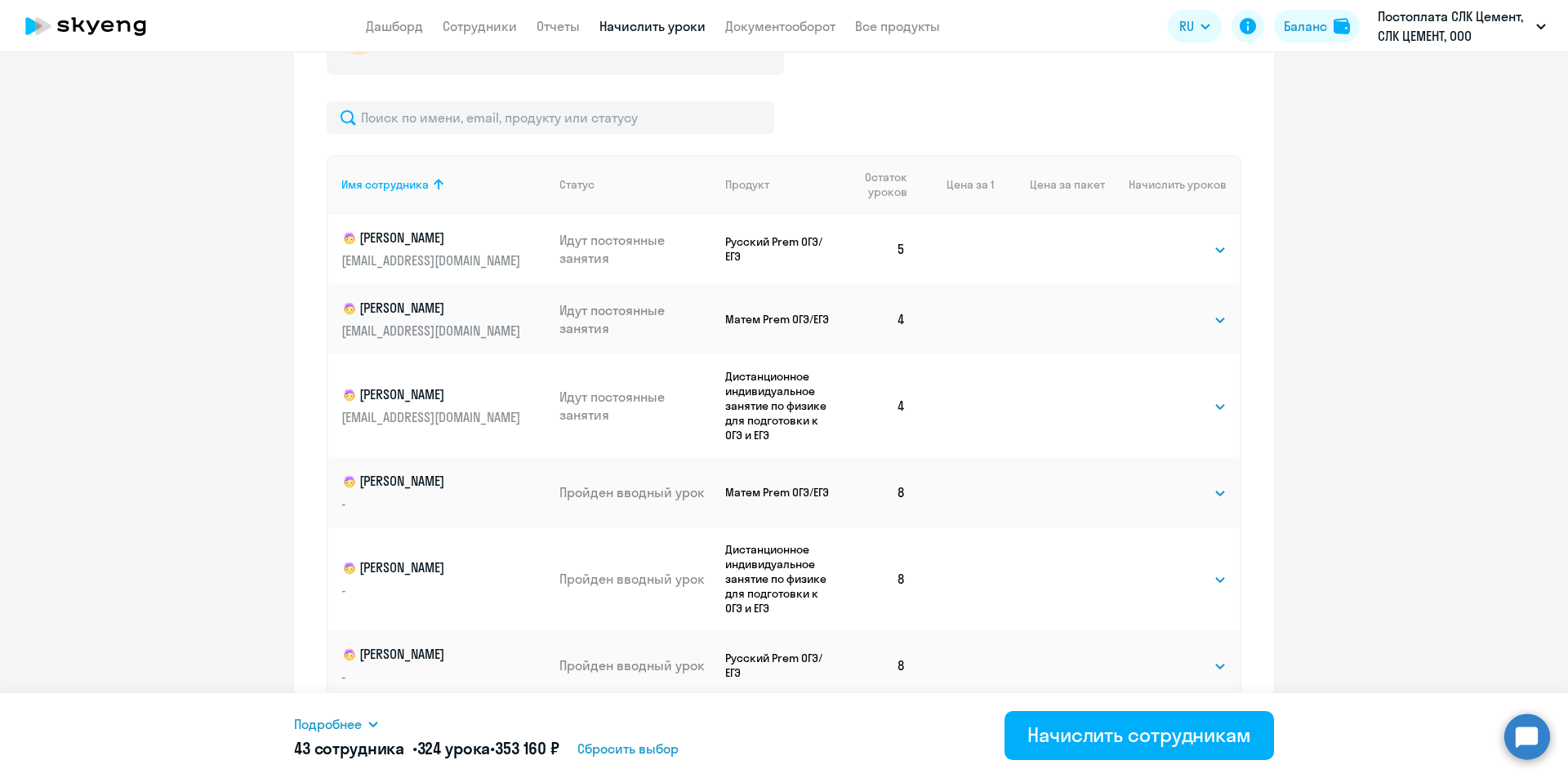
scroll to position [677, 0]
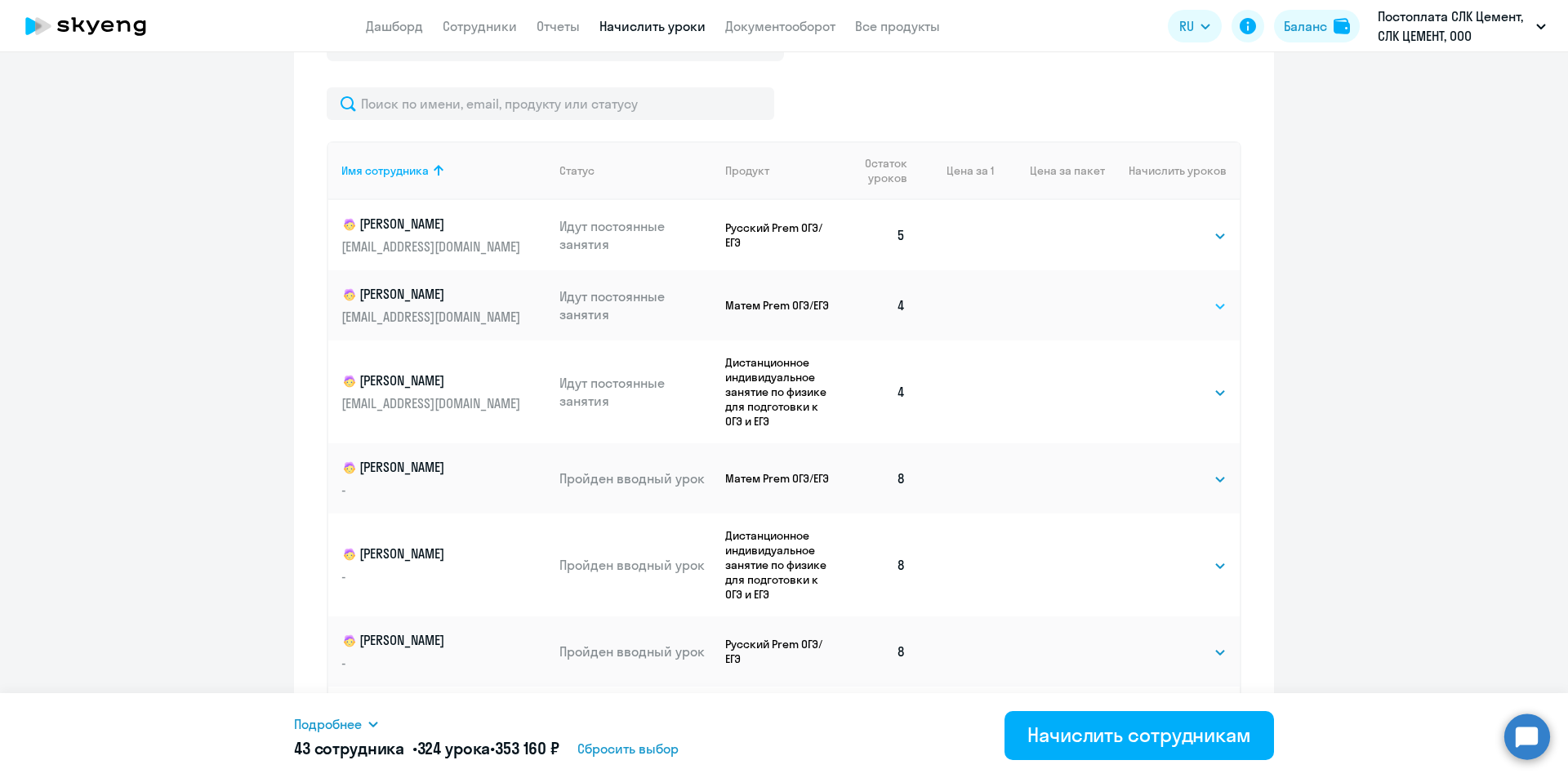
click at [1186, 304] on select "Выбрать 4 8 16 32 64 96 128" at bounding box center [1193, 305] width 67 height 20
select select "4"
click at [1160, 296] on select "Выбрать 4 8 16 32 64 96 128" at bounding box center [1193, 305] width 67 height 20
click at [1175, 403] on td "Выбрать 4 8 16 32 64 96 128 Выбрать" at bounding box center [1172, 391] width 135 height 103
click at [1175, 396] on select "Выбрать 4 8 16 32 64 96 128" at bounding box center [1193, 392] width 67 height 20
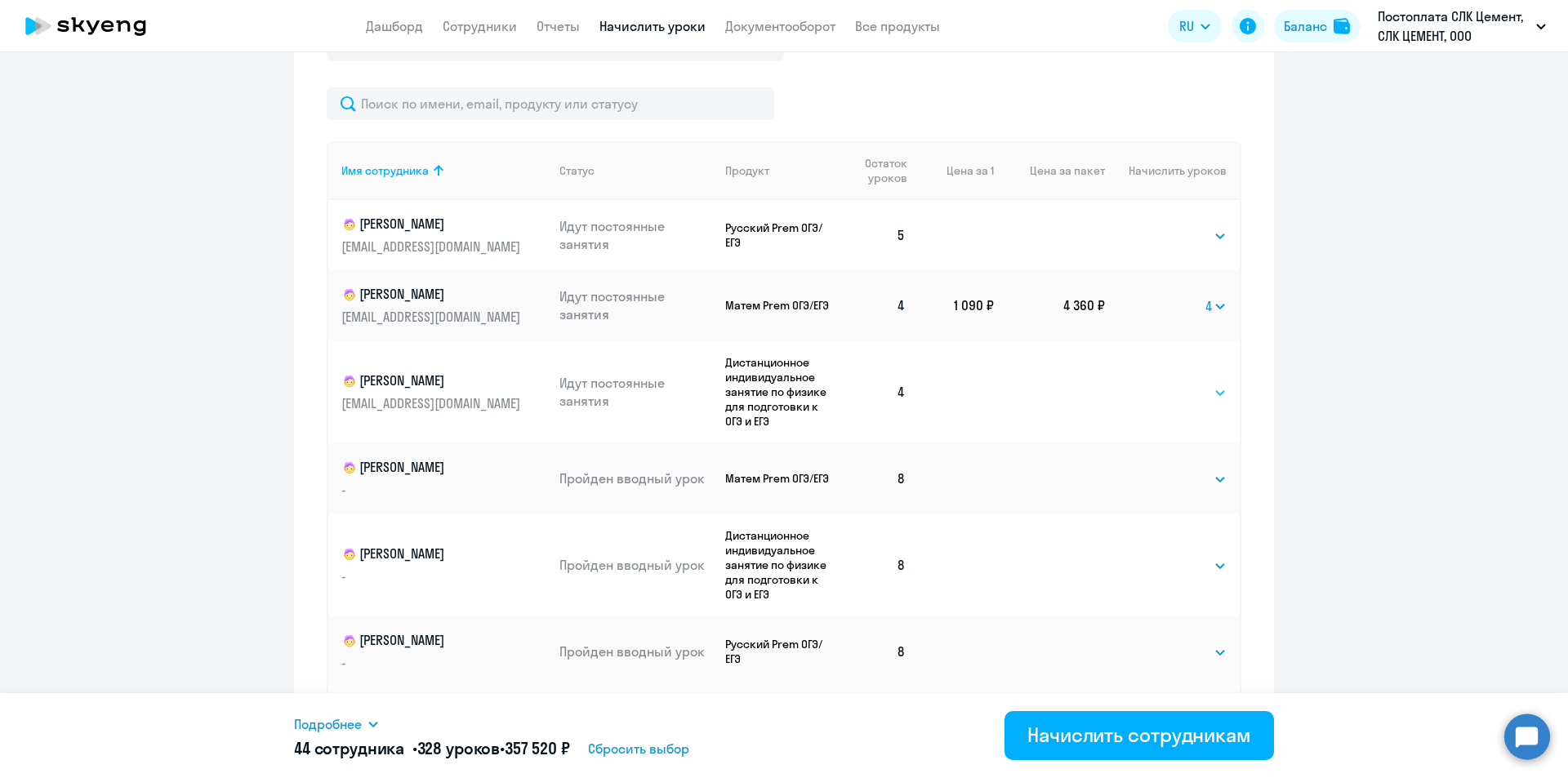
select select "4"
click at [1160, 383] on select "Выбрать 4 8 16 32 64 96 128" at bounding box center [1193, 392] width 67 height 20
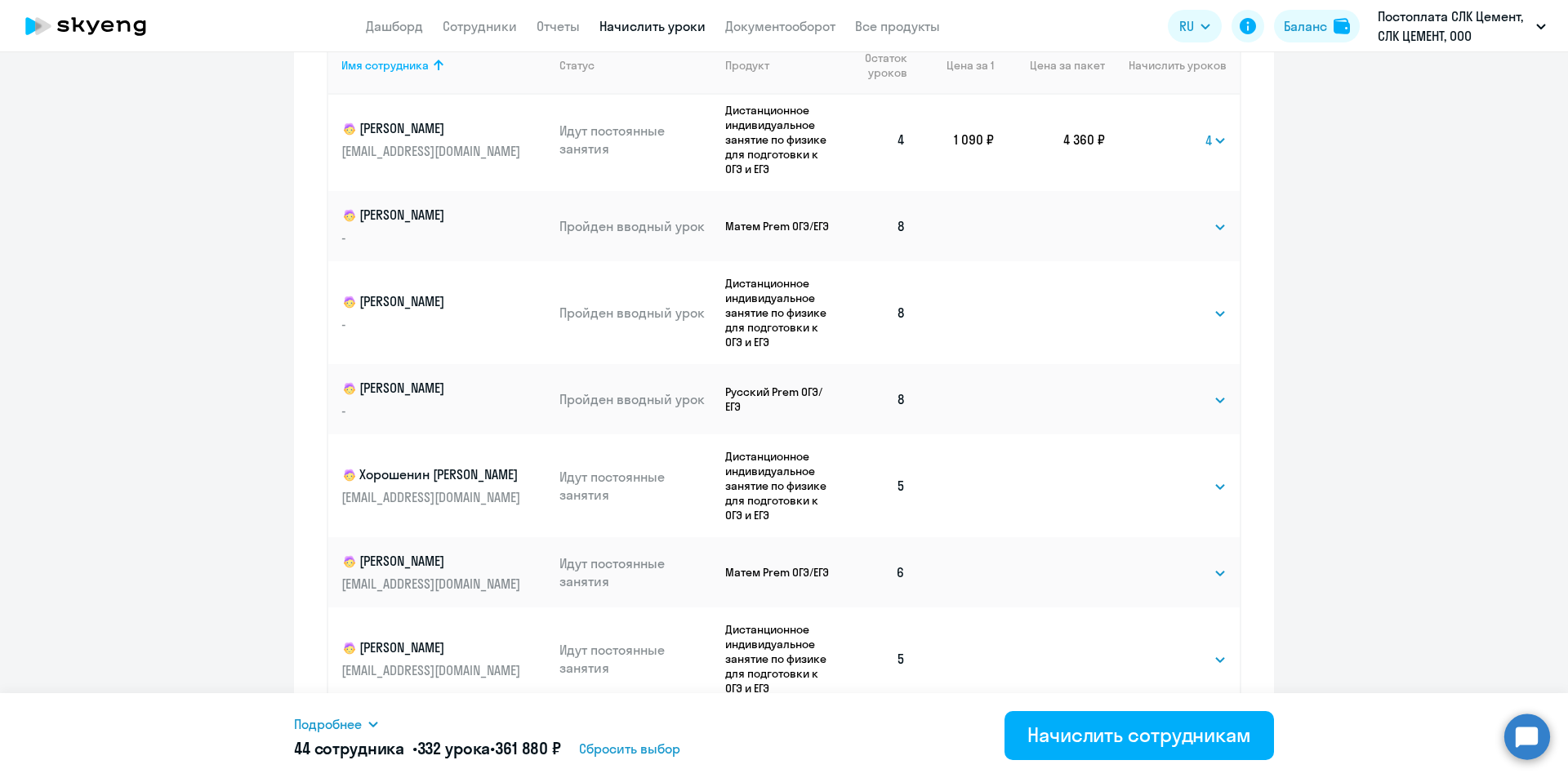
scroll to position [922, 0]
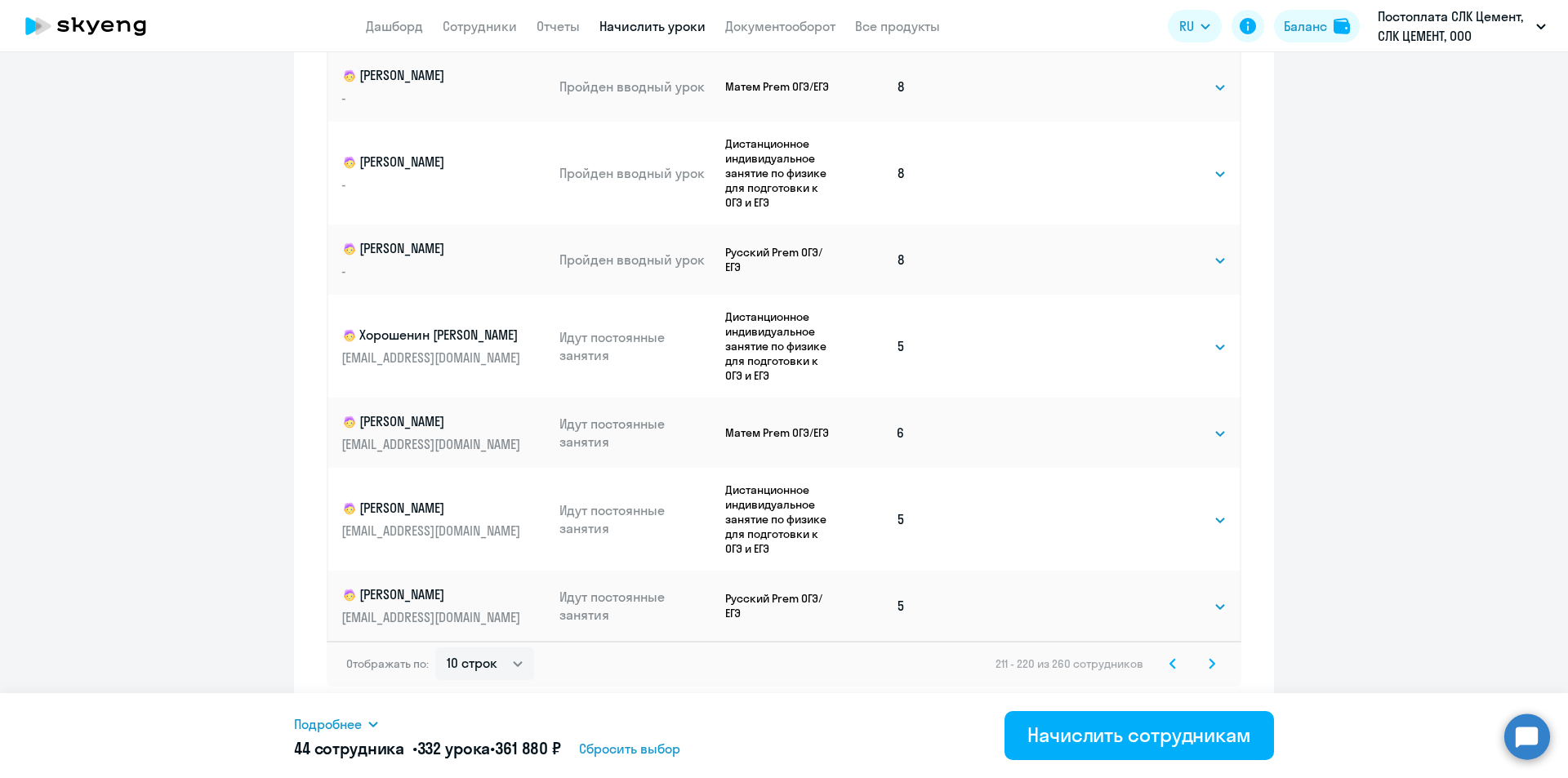
click at [1214, 665] on svg-icon at bounding box center [1212, 664] width 20 height 20
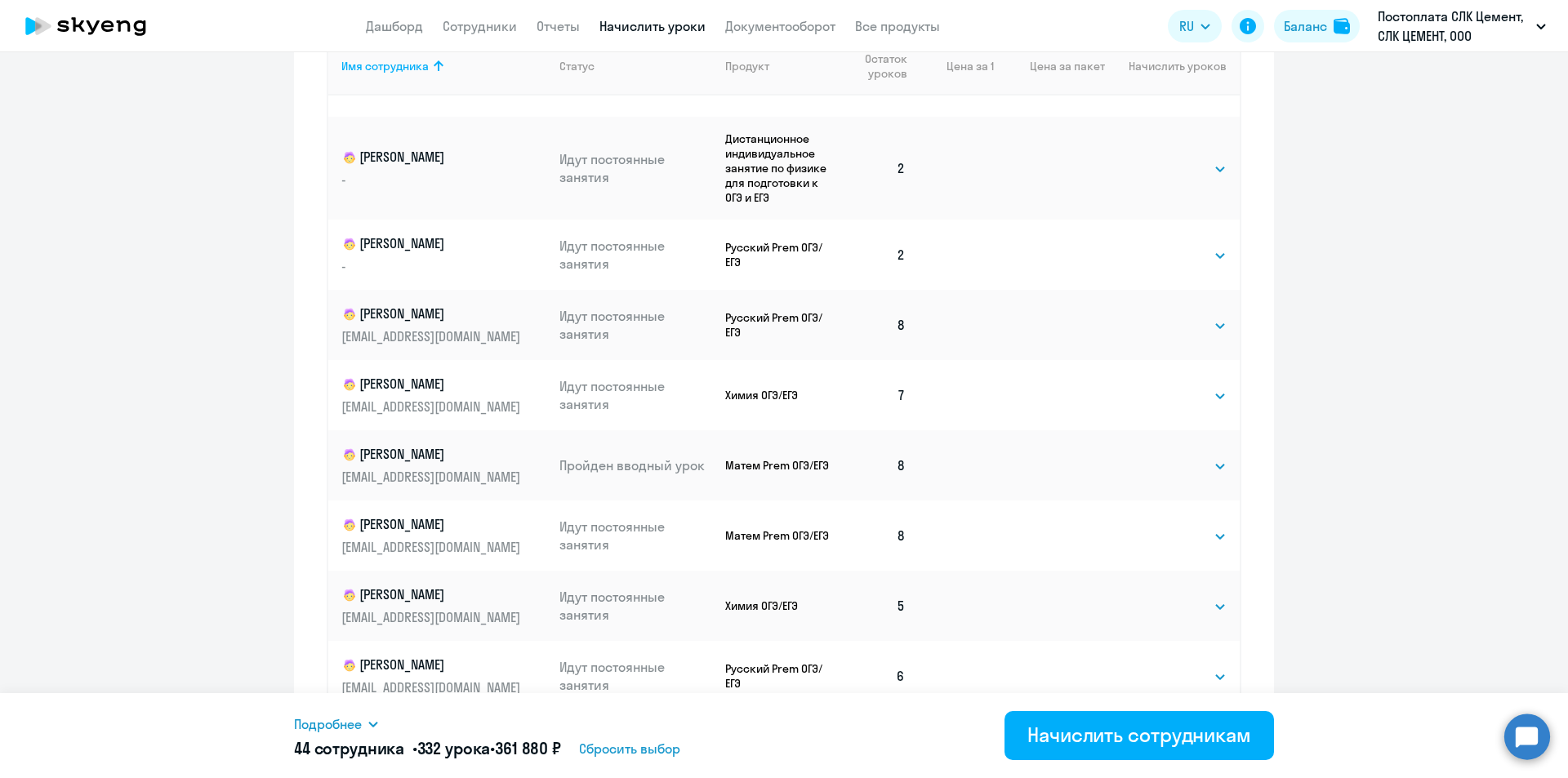
scroll to position [758, 0]
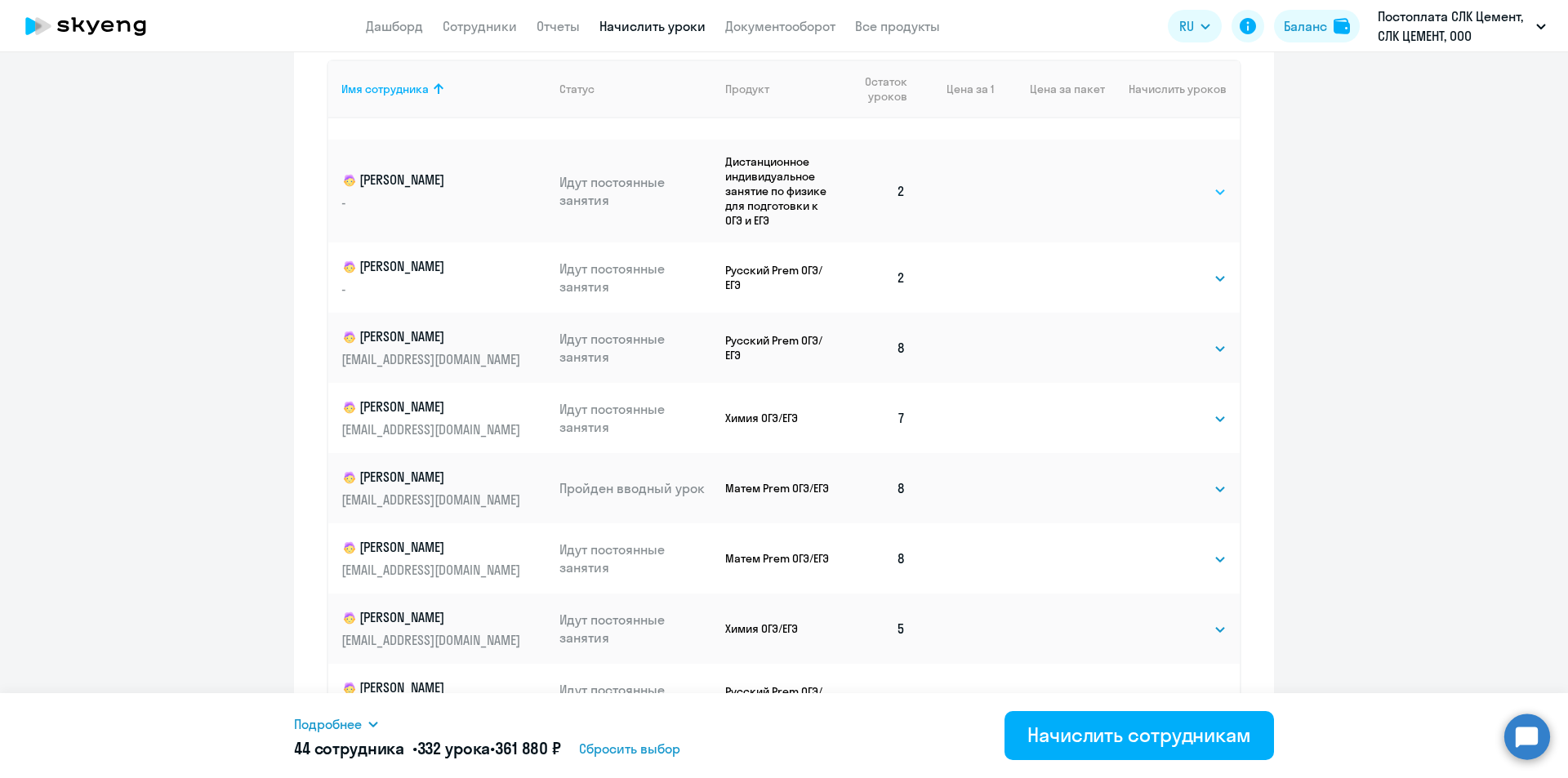
click at [1177, 192] on select "Выбрать 4 8 16 32 64 96 128" at bounding box center [1193, 191] width 67 height 20
select select "4"
click at [1160, 182] on select "Выбрать 4 8 16 32 64 96 128" at bounding box center [1193, 191] width 67 height 20
click at [1184, 289] on td "Выбрать 4 8 16 32 64 96 128 Выбрать" at bounding box center [1172, 277] width 135 height 70
click at [1175, 279] on select "Выбрать 4 8 16 32 64 96 128" at bounding box center [1193, 278] width 67 height 20
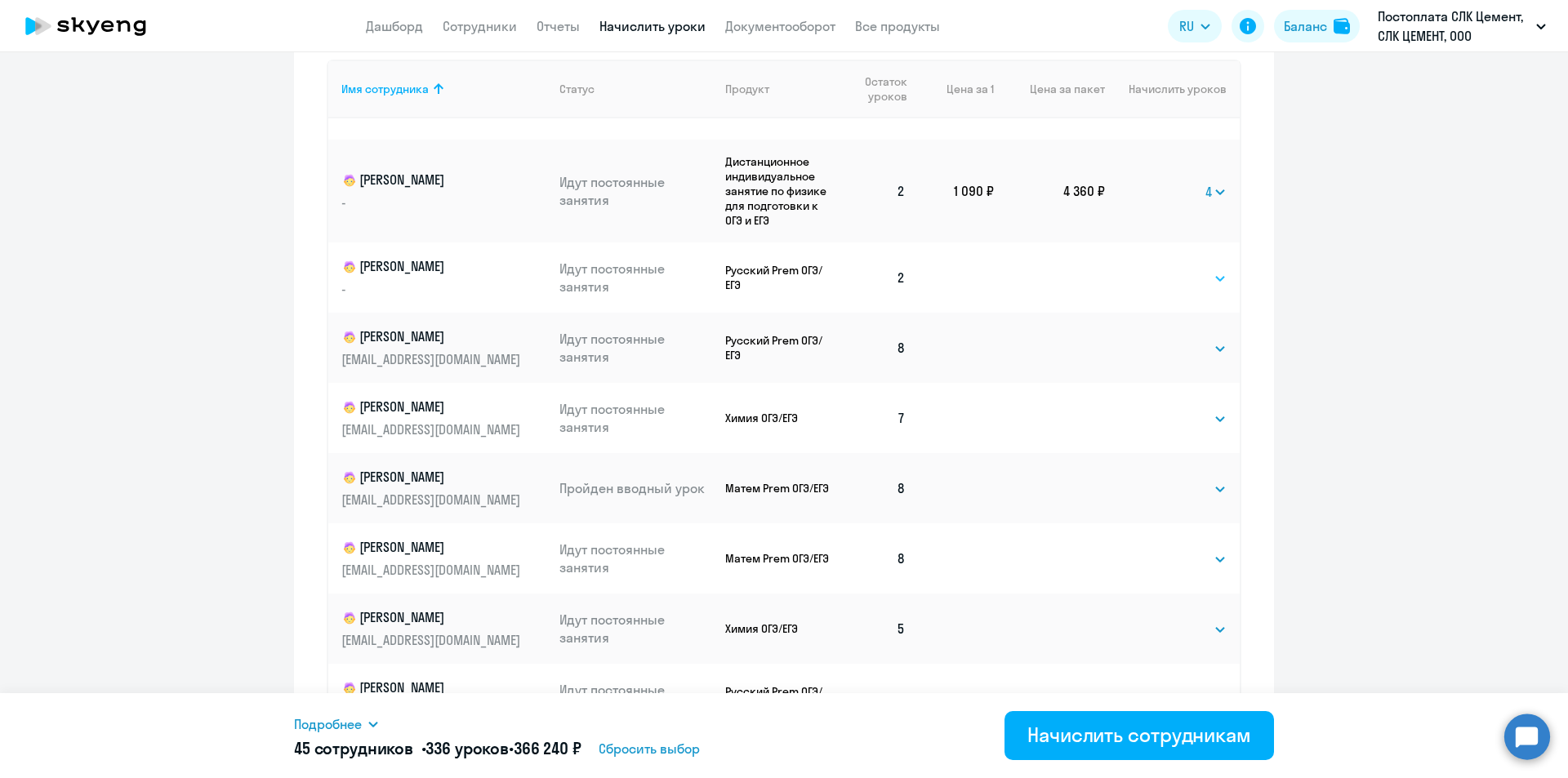
select select "4"
click at [1160, 268] on select "Выбрать 4 8 16 32 64 96 128" at bounding box center [1193, 278] width 67 height 20
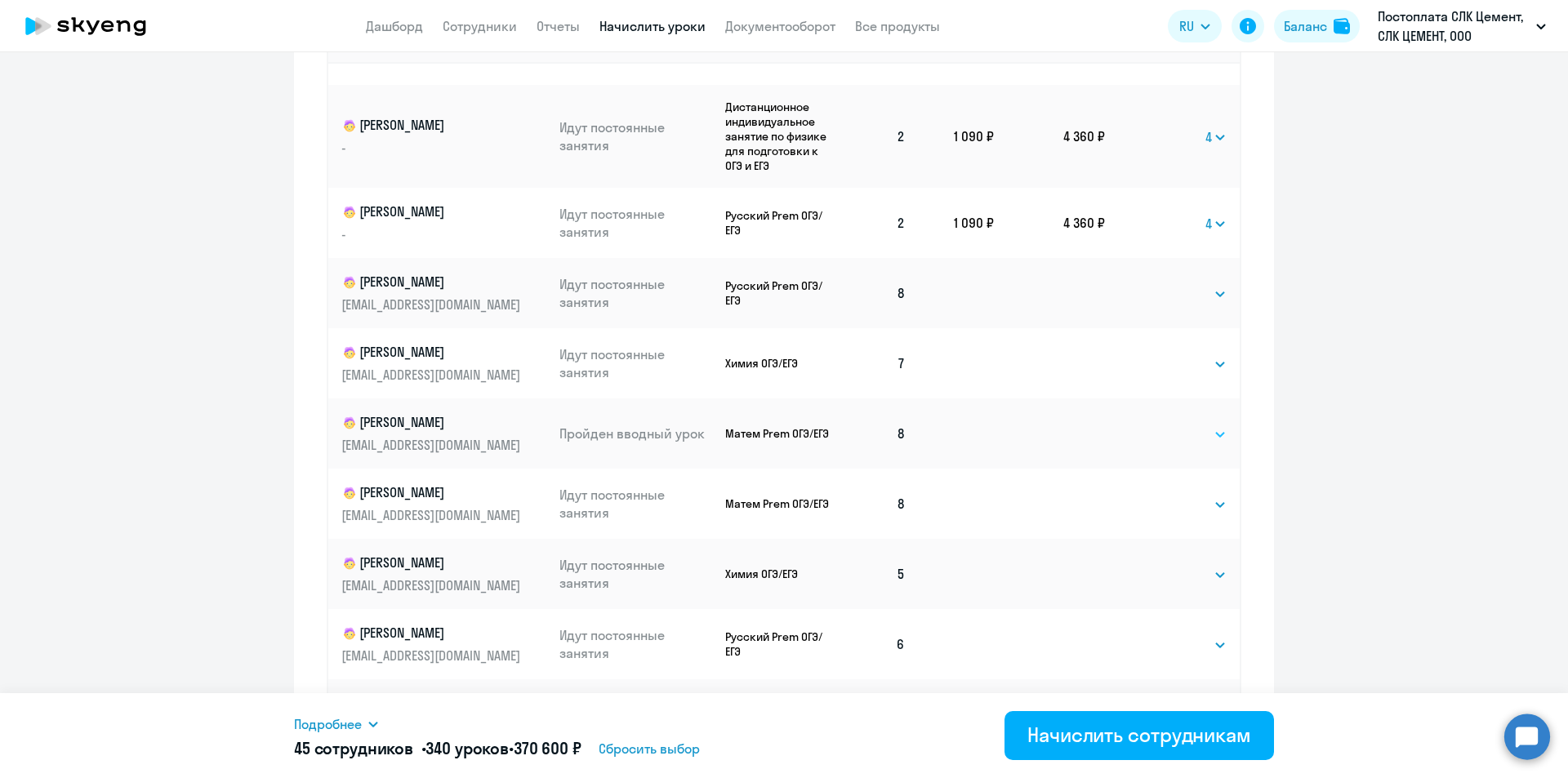
scroll to position [922, 0]
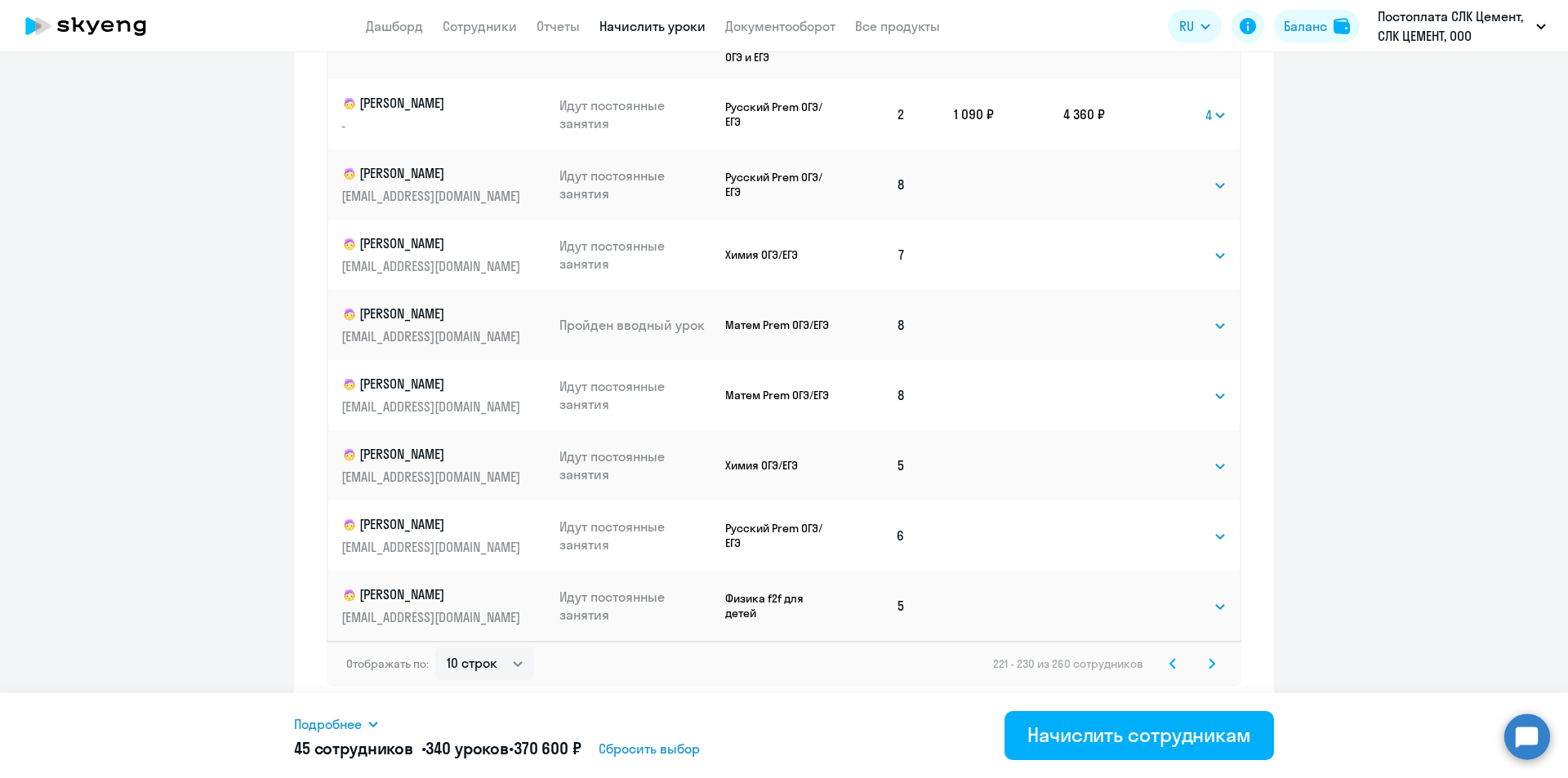
click at [1203, 668] on svg-icon at bounding box center [1212, 664] width 20 height 20
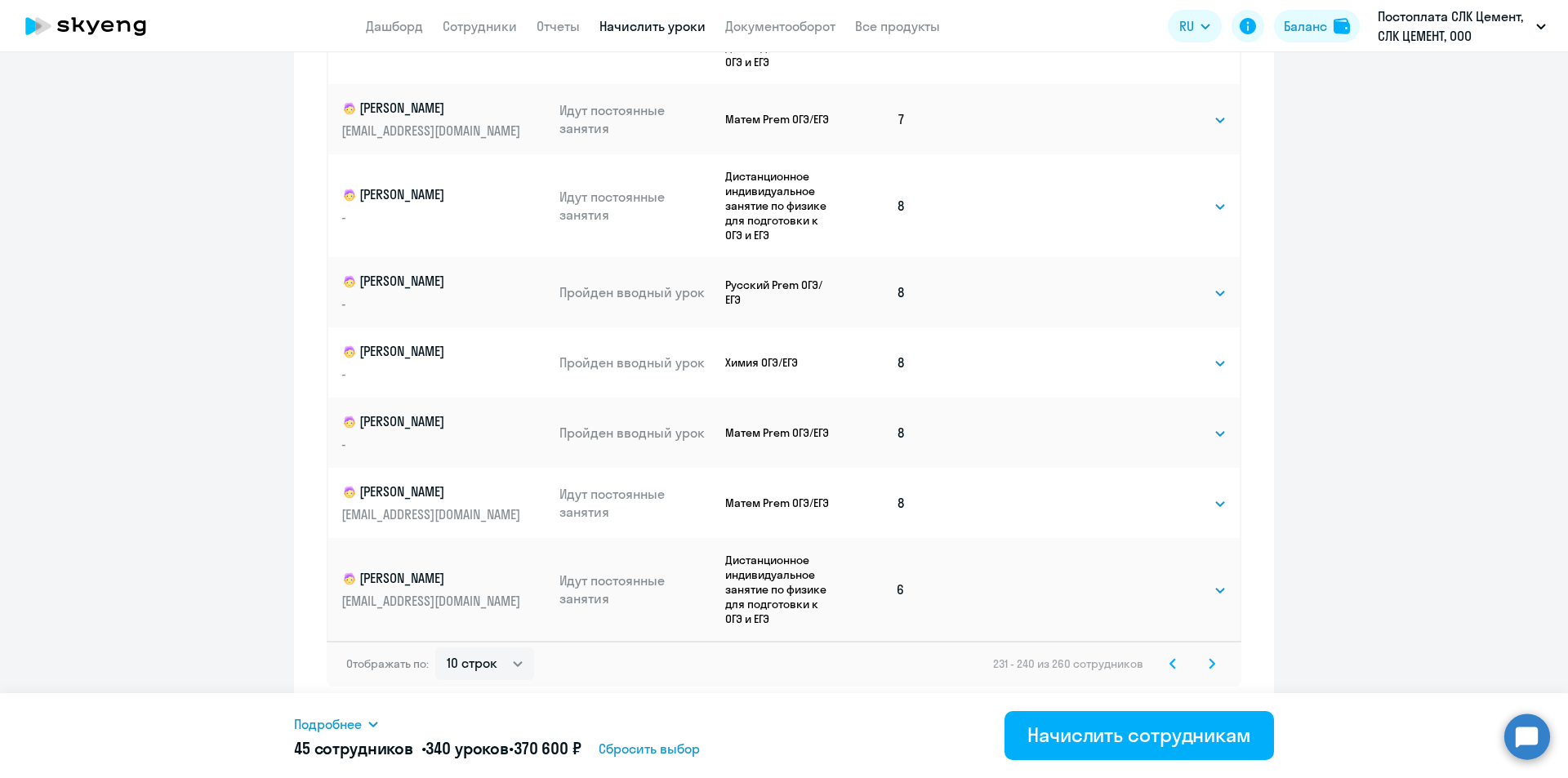
click at [1209, 668] on icon at bounding box center [1212, 663] width 7 height 11
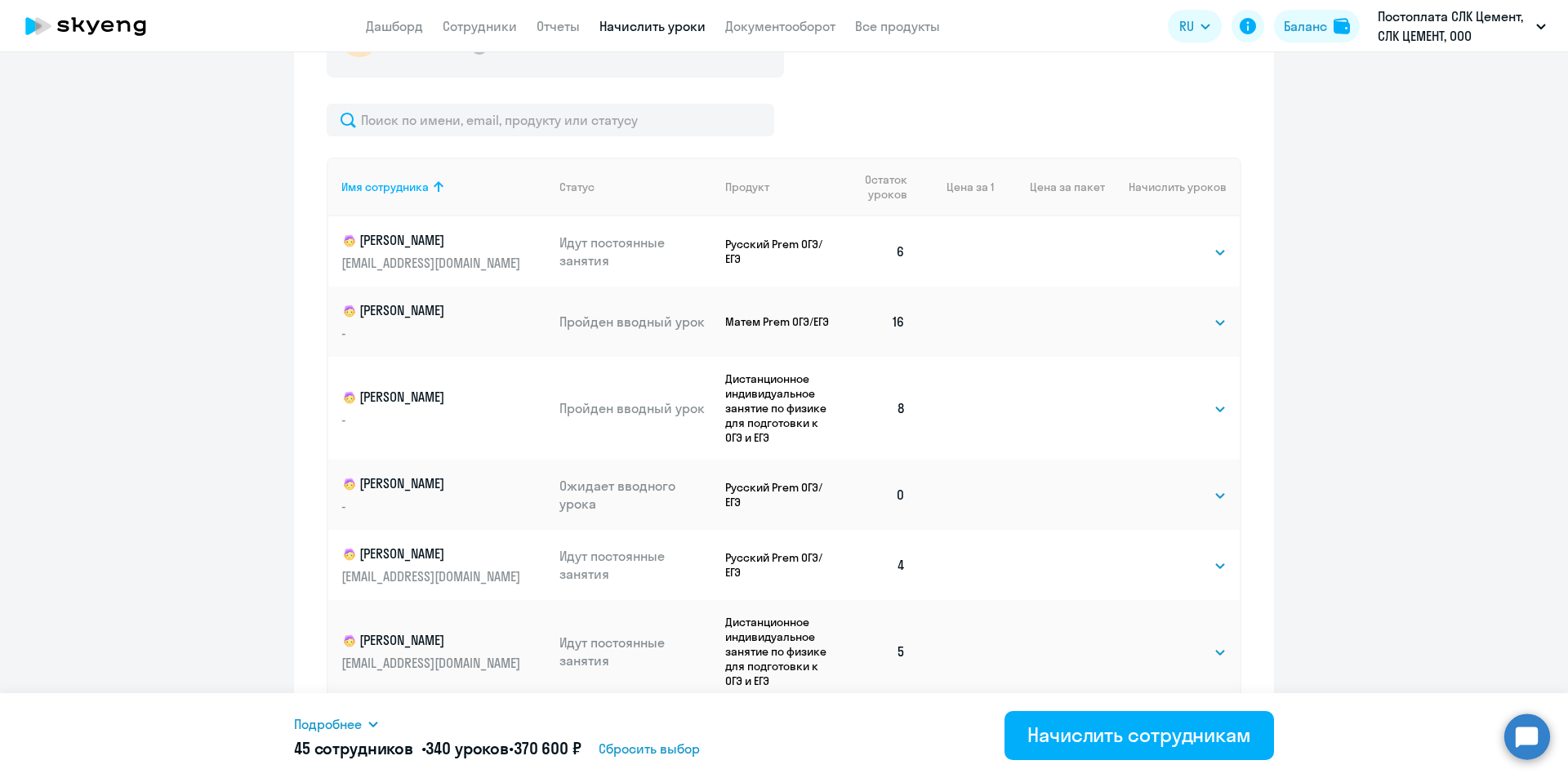
scroll to position [672, 0]
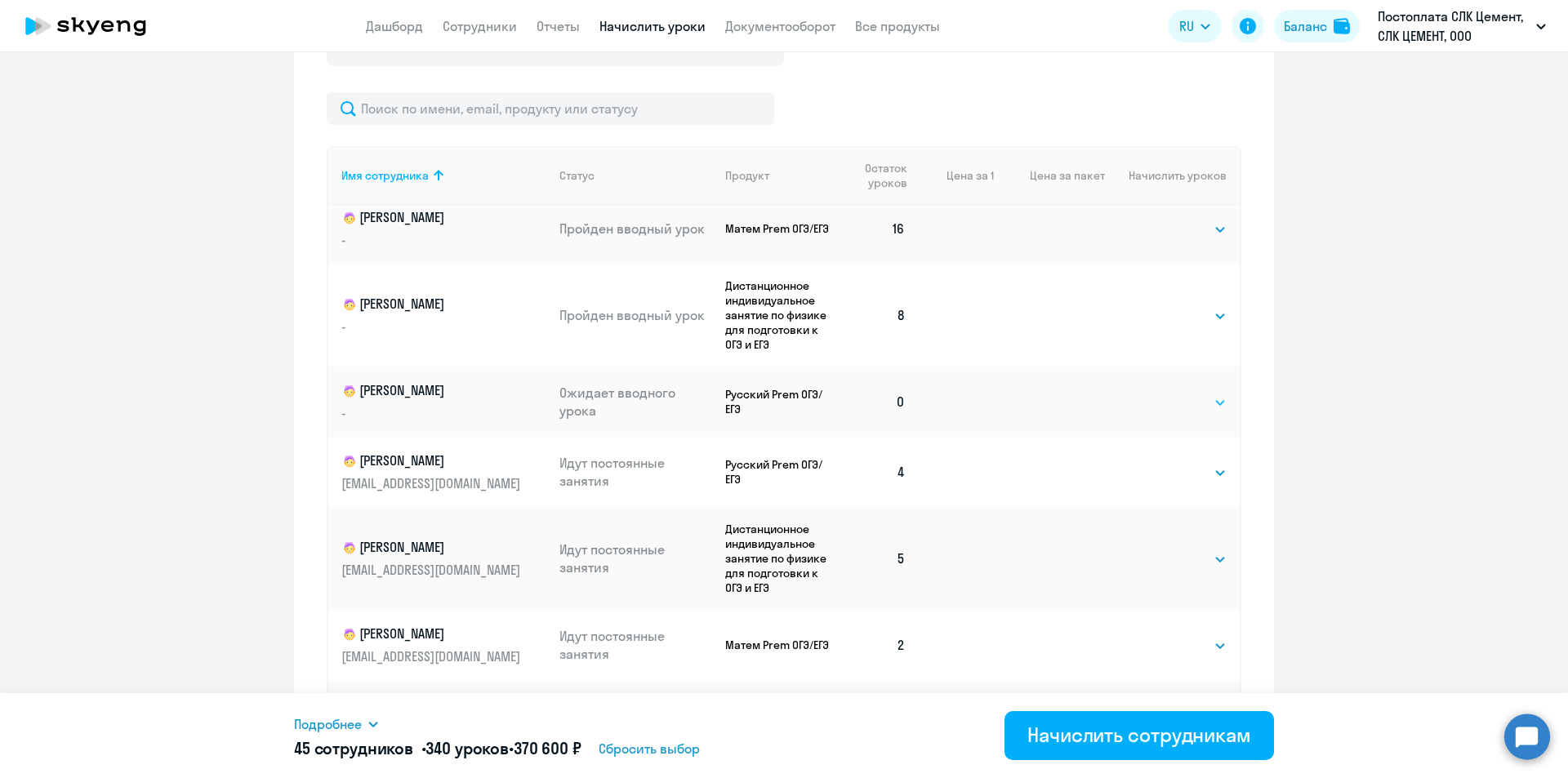
click at [1160, 412] on select "Выбрать 4 8 16 32 64 96 128" at bounding box center [1193, 402] width 67 height 20
select select "4"
click at [1160, 411] on select "Выбрать 4 8 16 32 64 96 128" at bounding box center [1193, 402] width 67 height 20
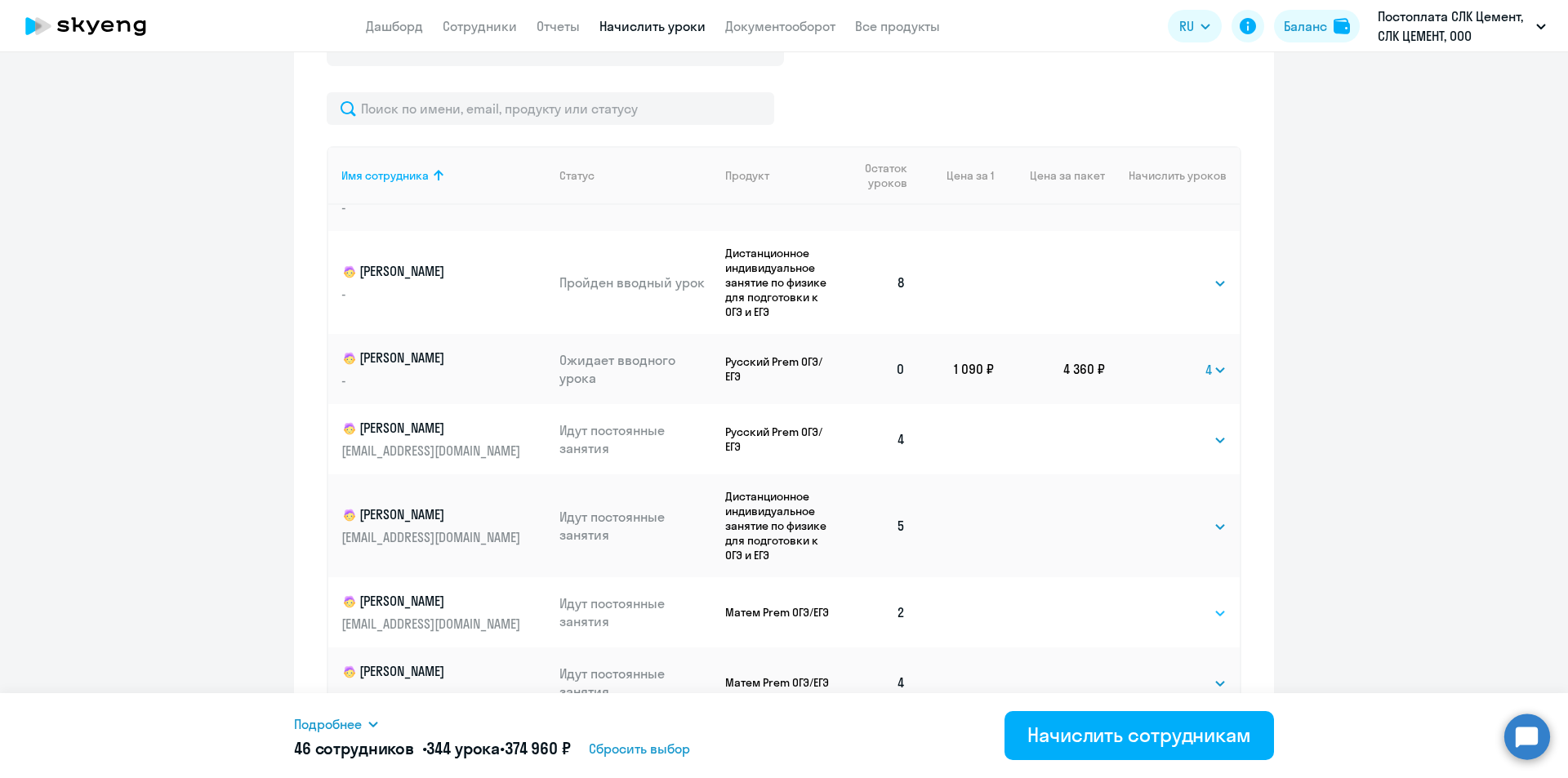
click at [1179, 613] on select "Выбрать 4 8 16 32 64 96 128" at bounding box center [1193, 613] width 67 height 20
select select "4"
click at [1160, 603] on select "Выбрать 4 8 16 32 64 96 128" at bounding box center [1193, 613] width 67 height 20
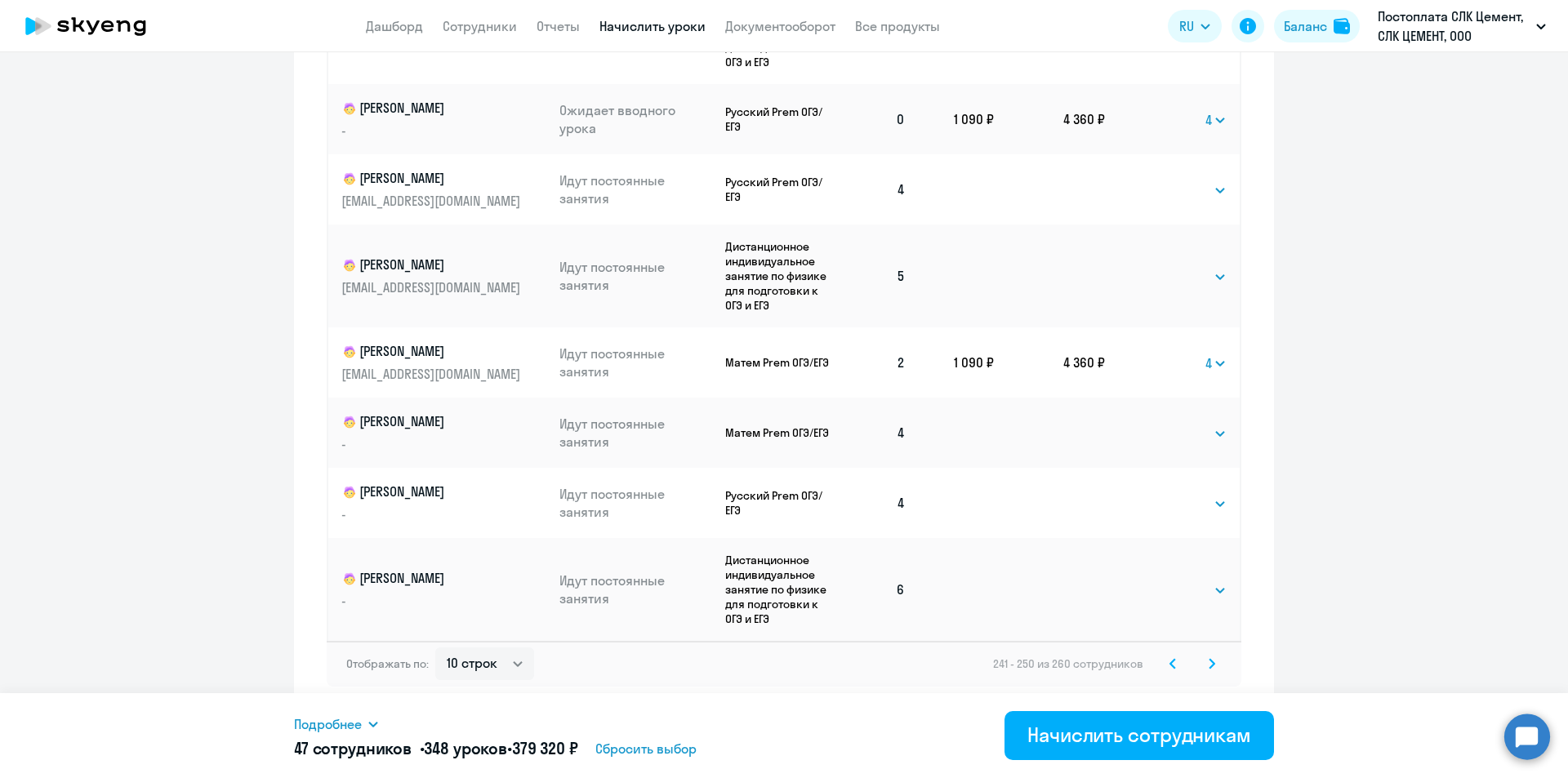
click at [1210, 668] on icon at bounding box center [1212, 663] width 5 height 9
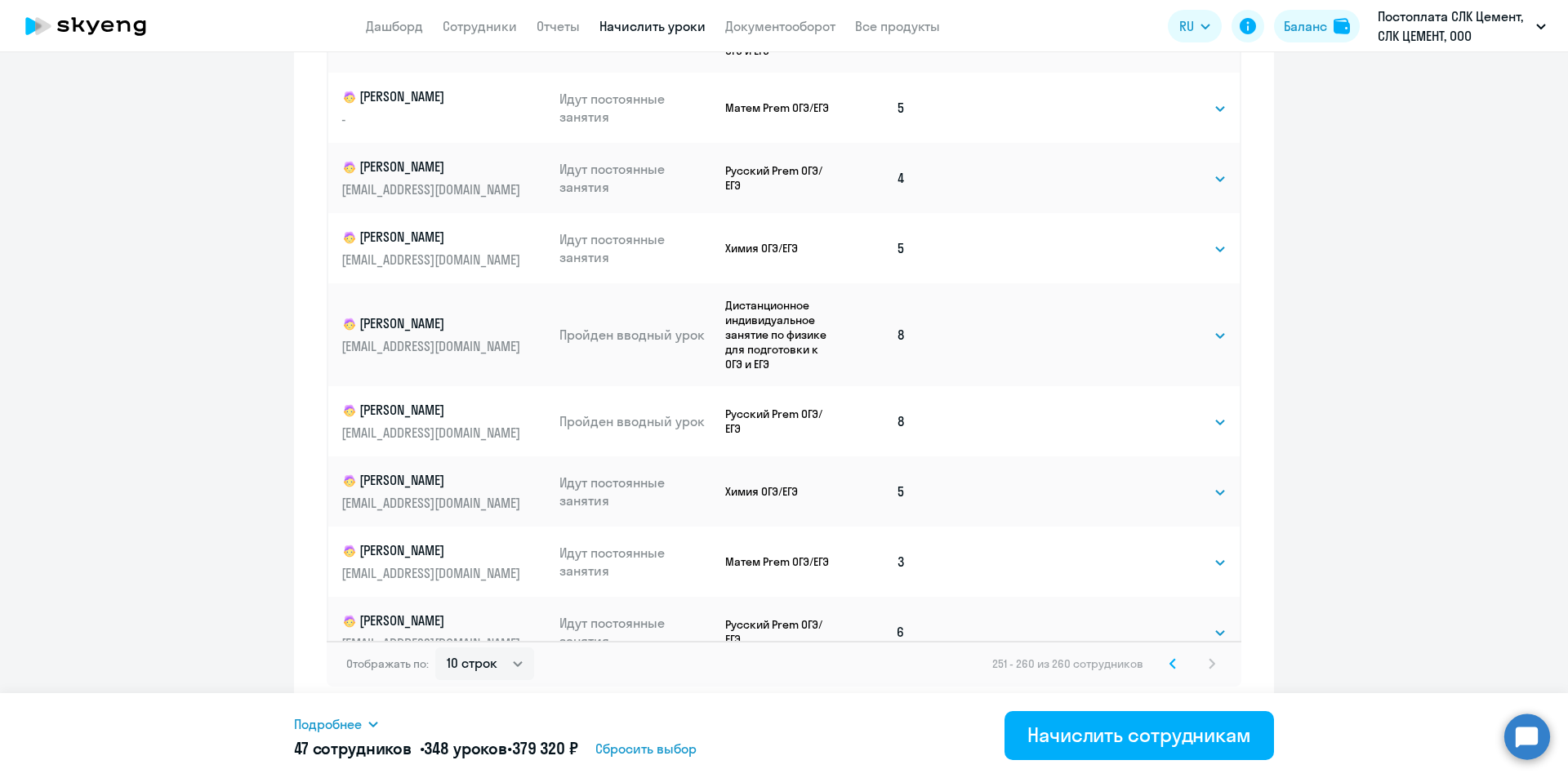
scroll to position [81, 0]
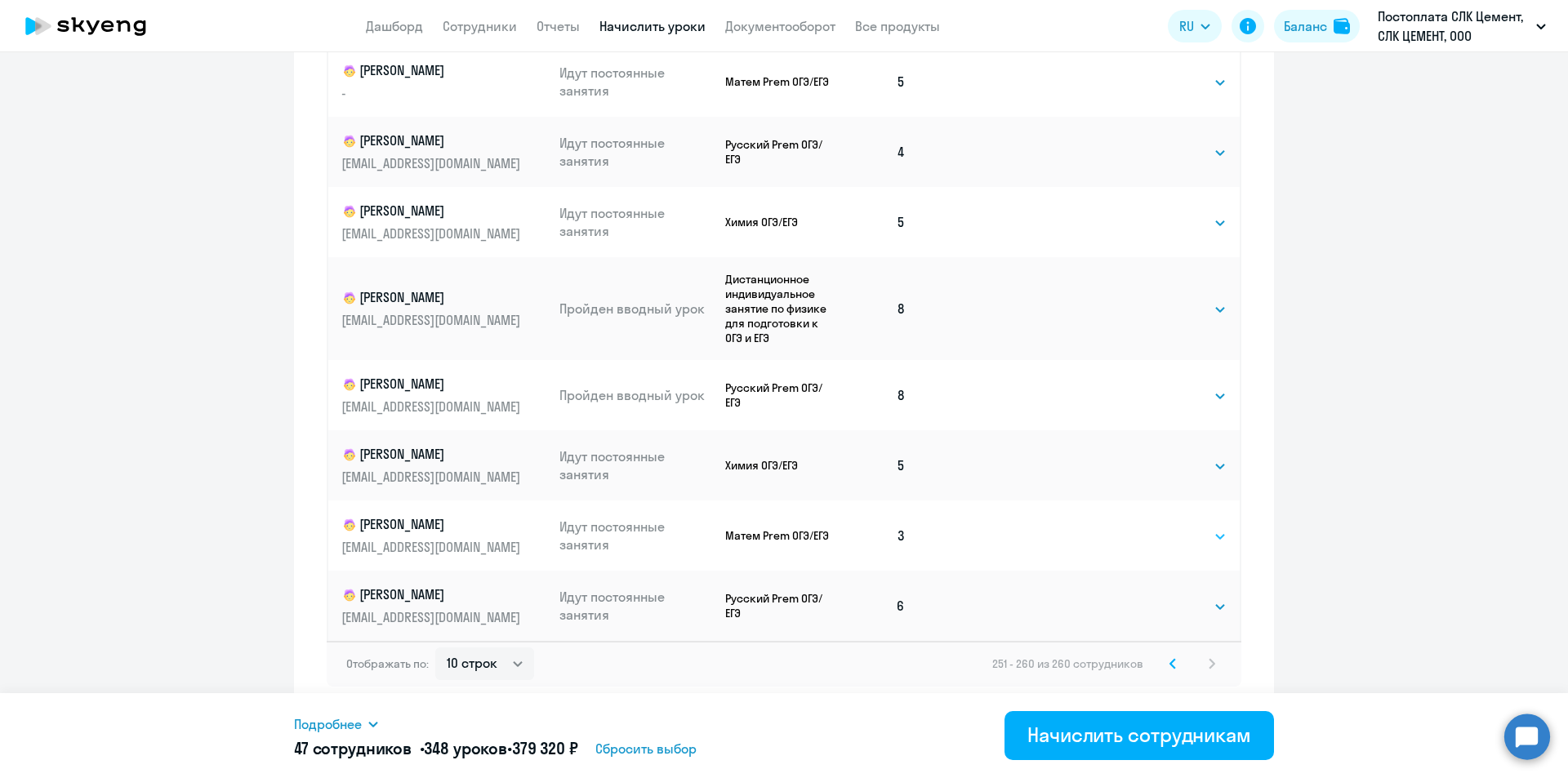
click at [1184, 532] on select "Выбрать 4 8 16 32 64 96 128" at bounding box center [1193, 536] width 67 height 20
select select "4"
click at [1160, 526] on select "Выбрать 4 8 16 32 64 96 128" at bounding box center [1193, 536] width 67 height 20
click at [1165, 162] on select "Выбрать 4 8 16 32 64 96 128" at bounding box center [1193, 152] width 67 height 20
select select "4"
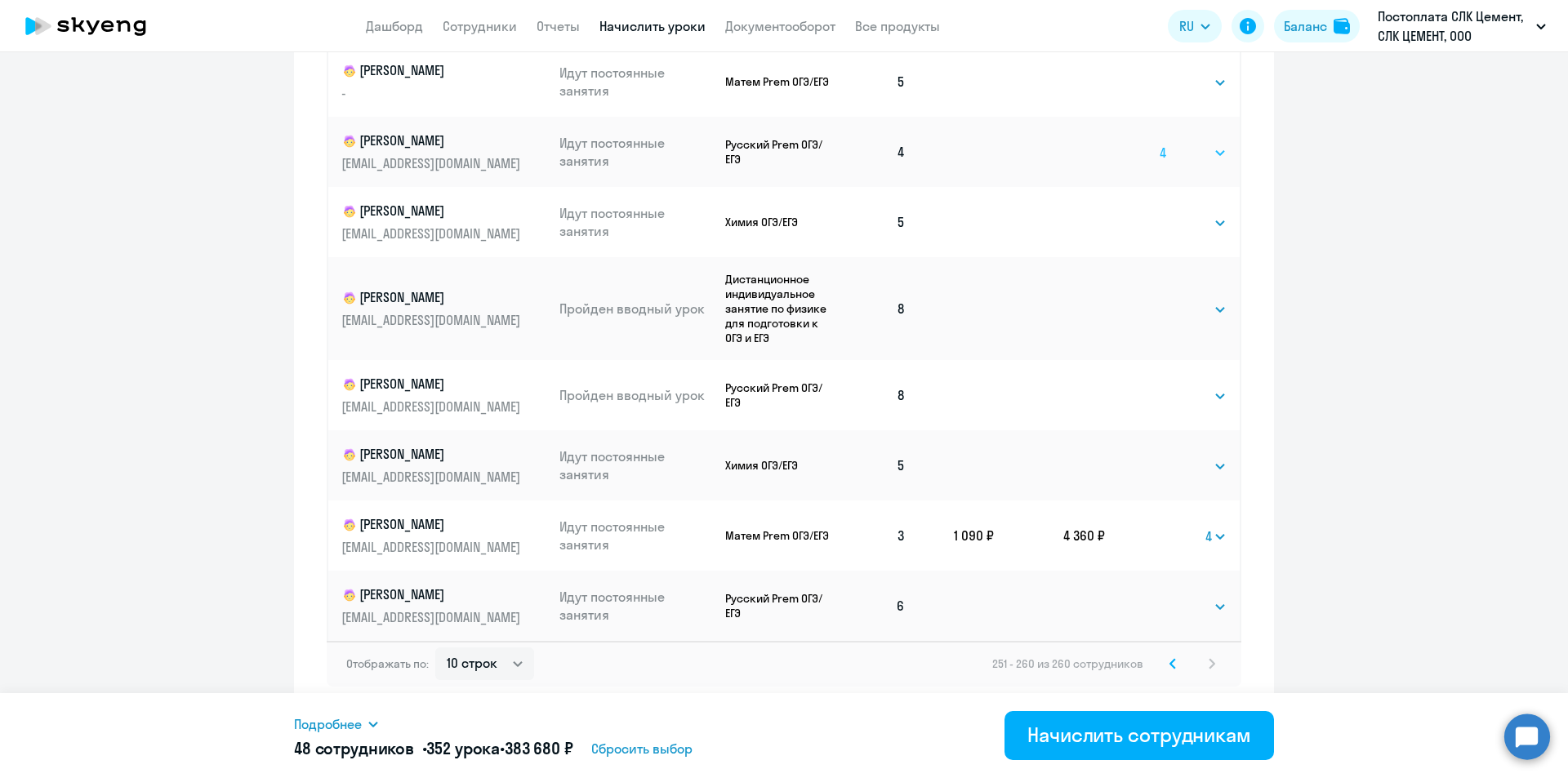
click at [1160, 143] on select "Выбрать 4 8 16 32 64 96 128" at bounding box center [1193, 152] width 67 height 20
click at [1116, 734] on div "Начислить сотрудникам" at bounding box center [1139, 735] width 223 height 26
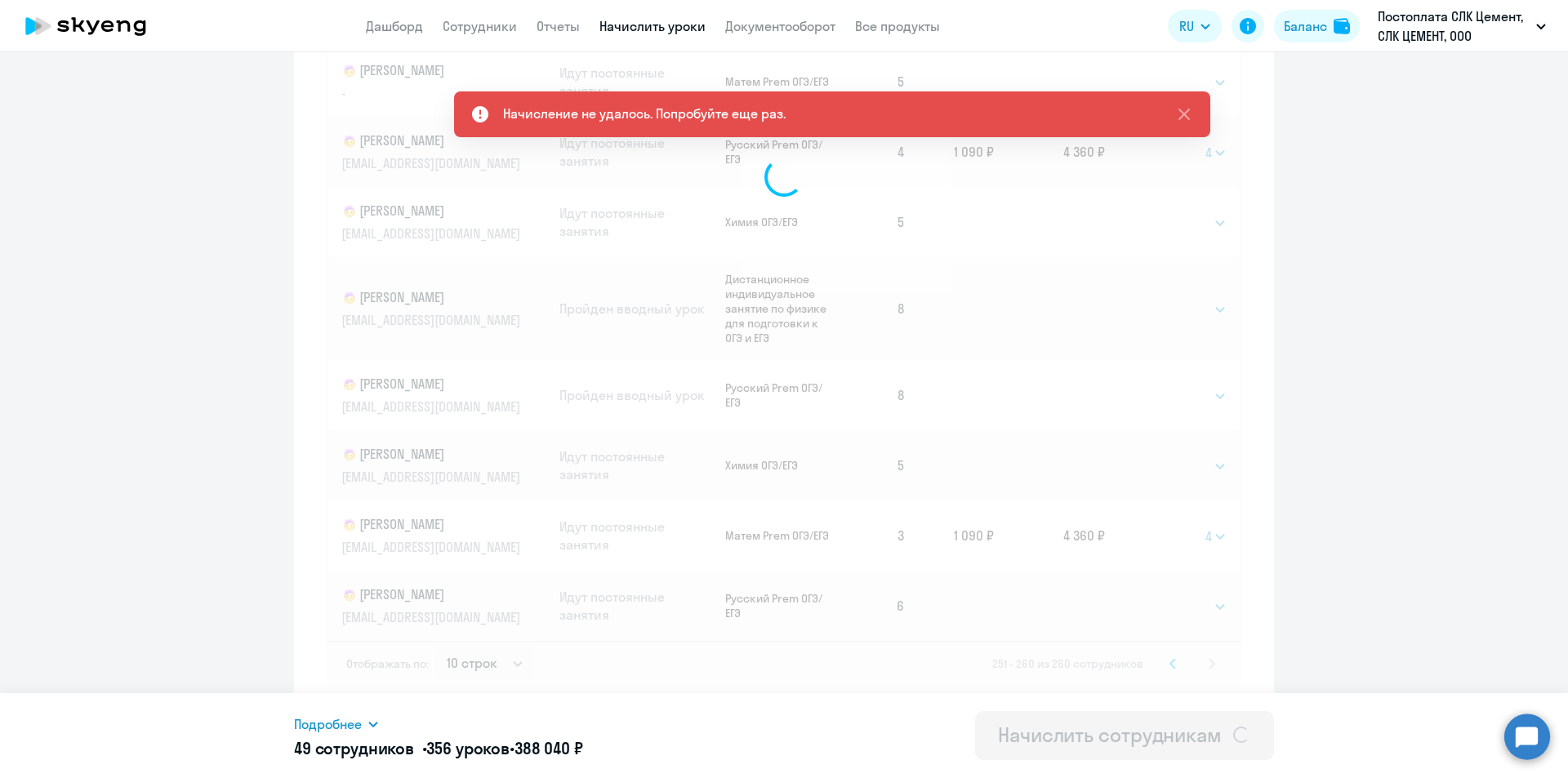
scroll to position [154, 0]
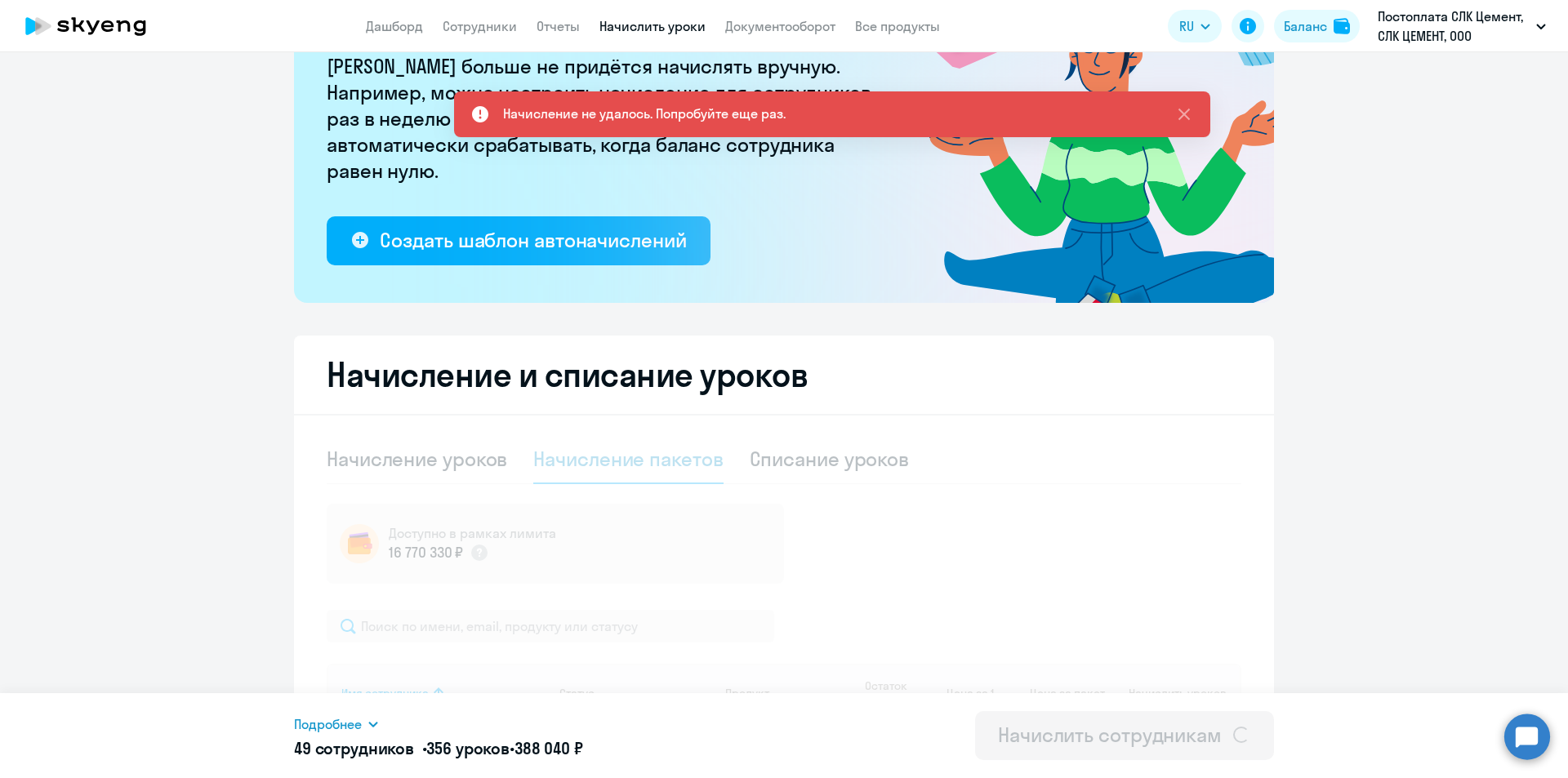
select select "4"
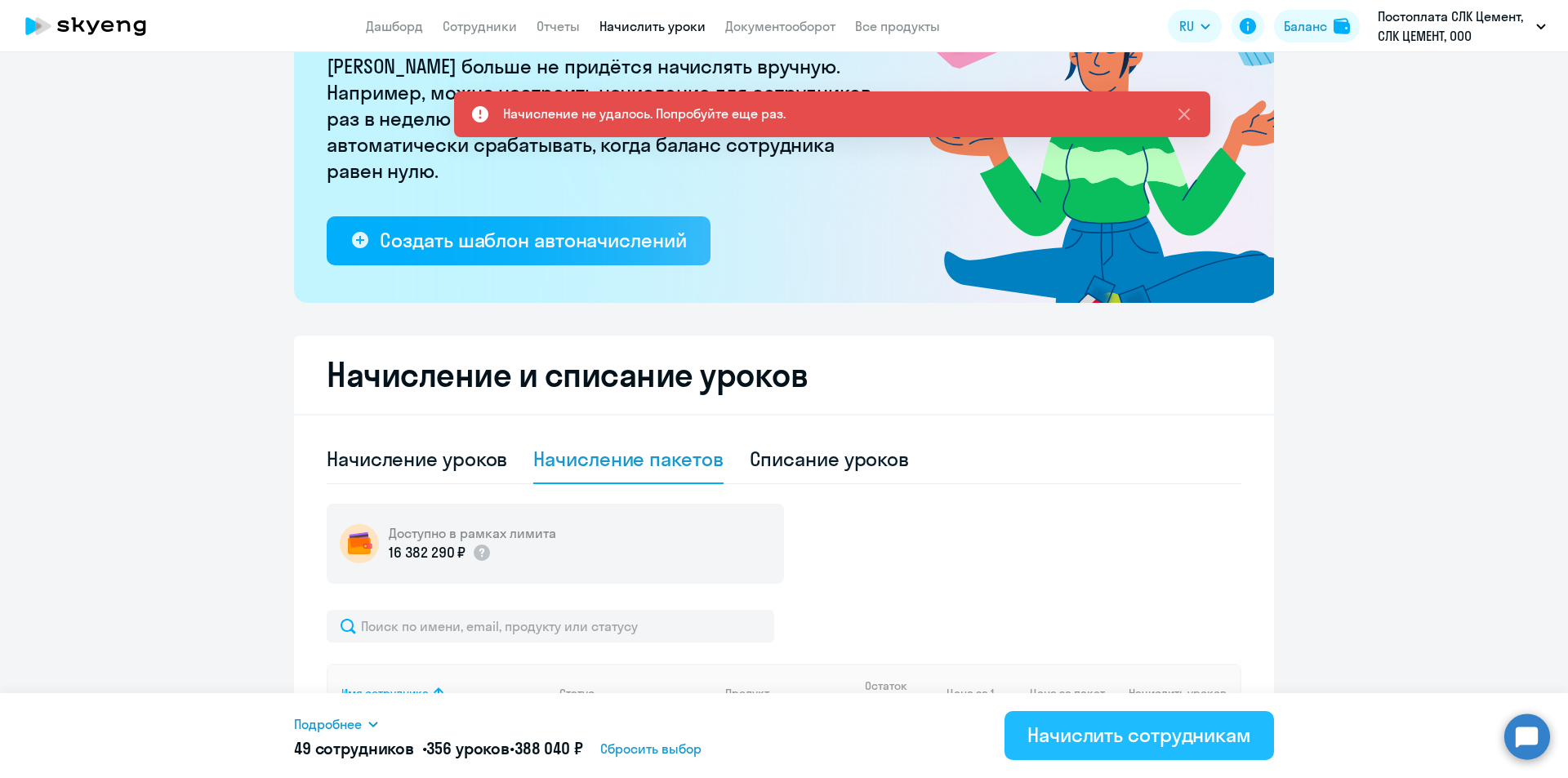
click at [1105, 743] on div "Начислить сотрудникам" at bounding box center [1139, 735] width 223 height 26
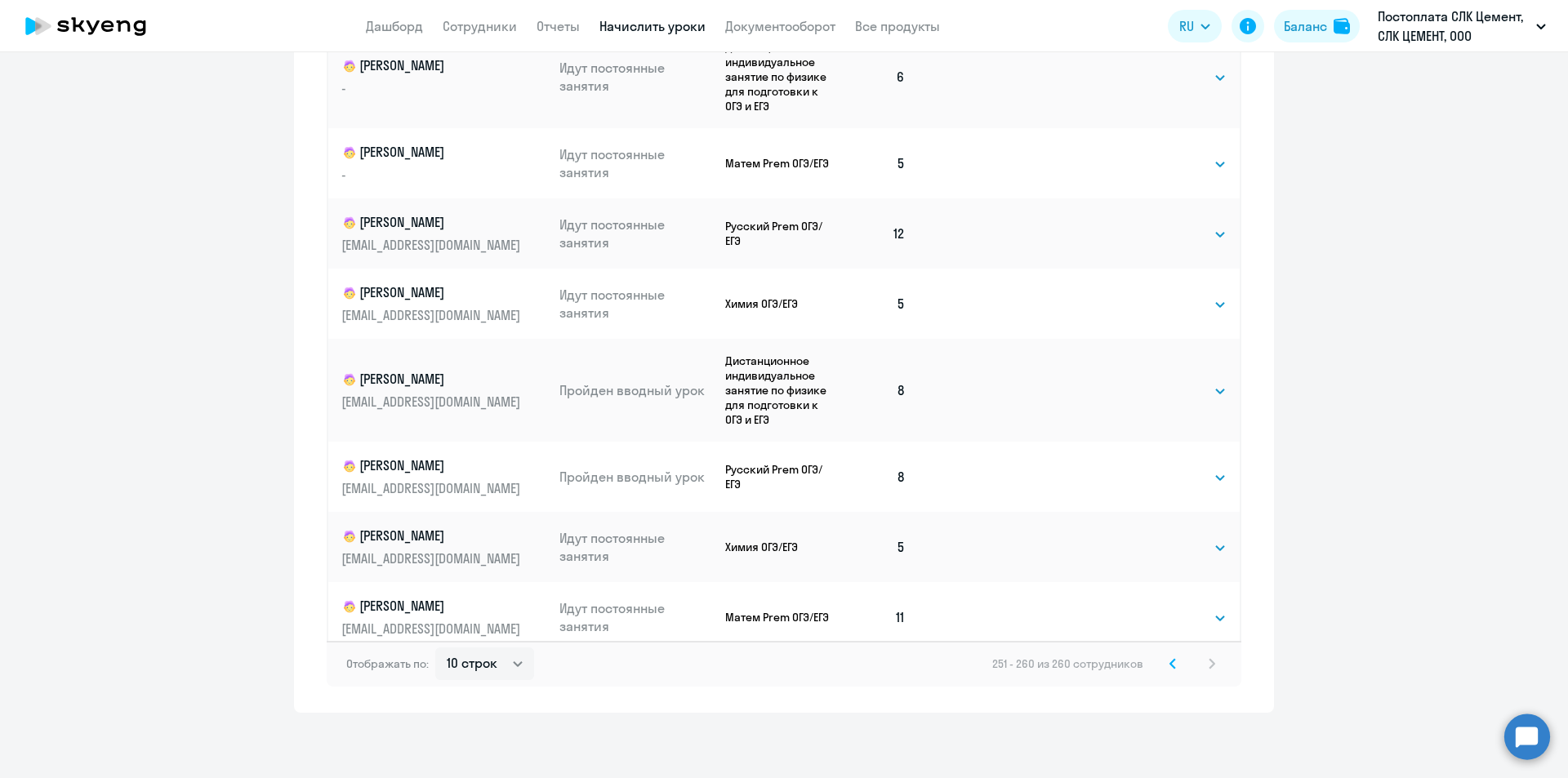
scroll to position [595, 0]
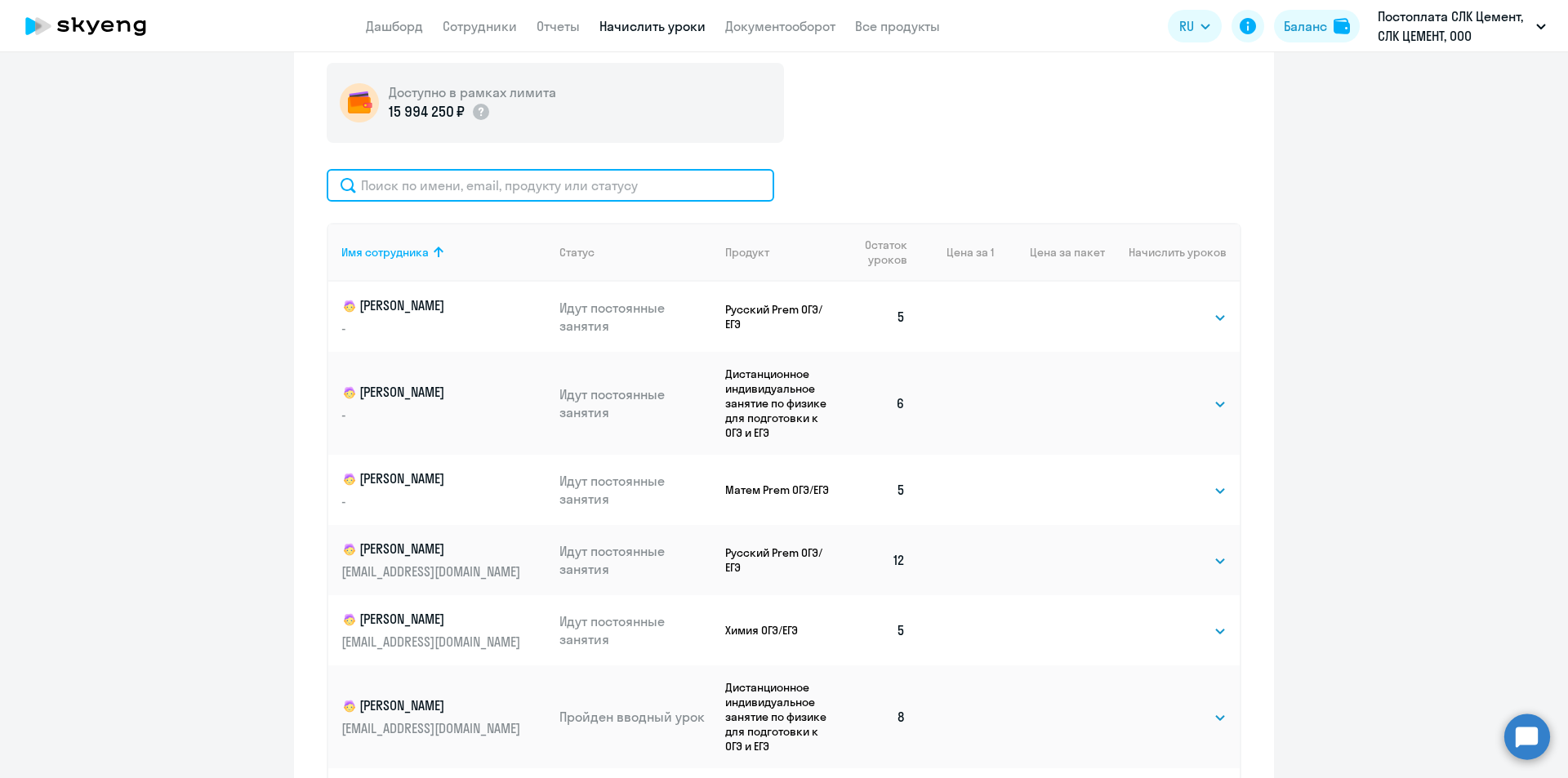
click at [499, 188] on input "text" at bounding box center [550, 185] width 448 height 33
click at [495, 183] on input "text" at bounding box center [550, 185] width 448 height 33
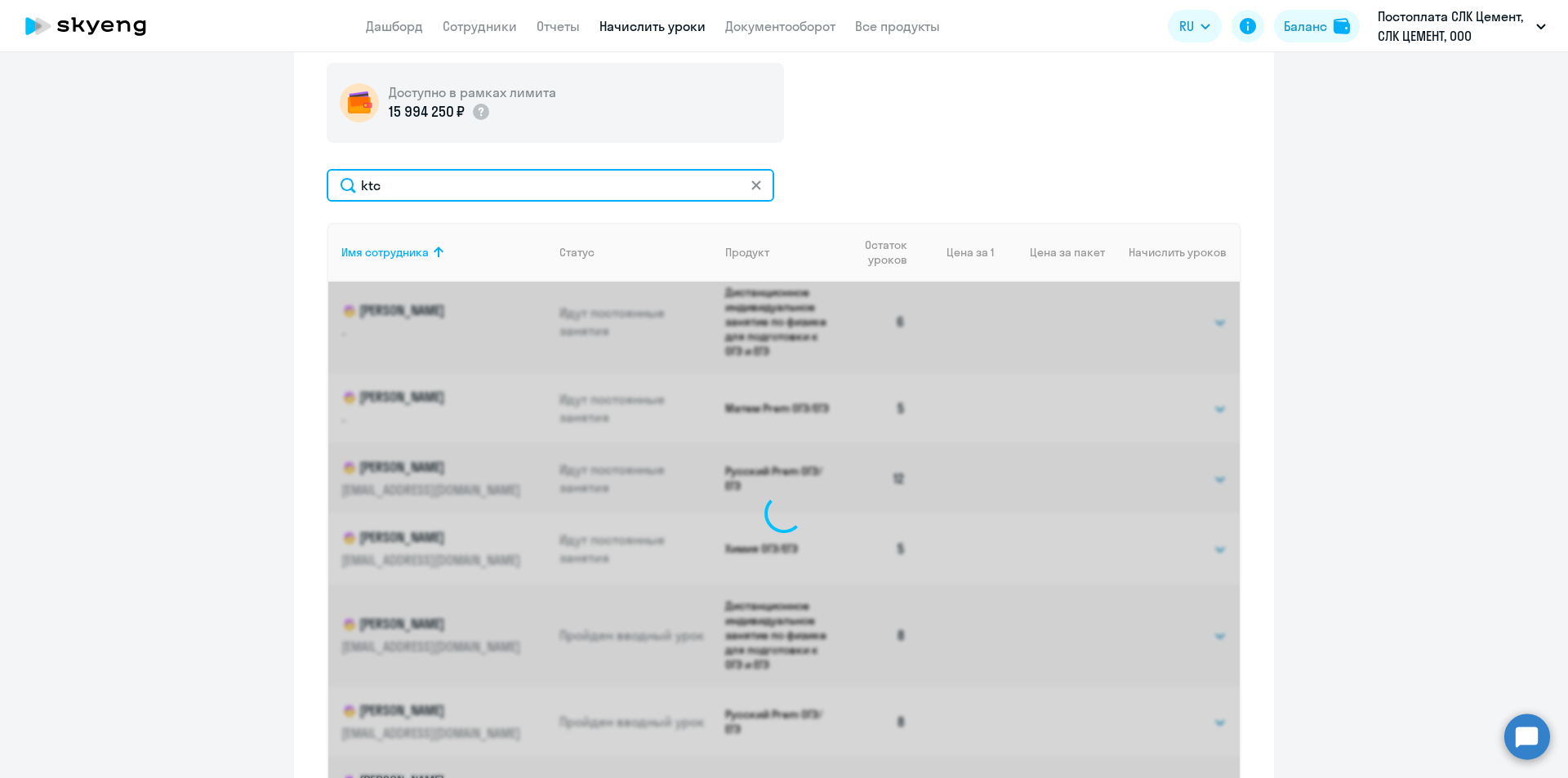
scroll to position [0, 0]
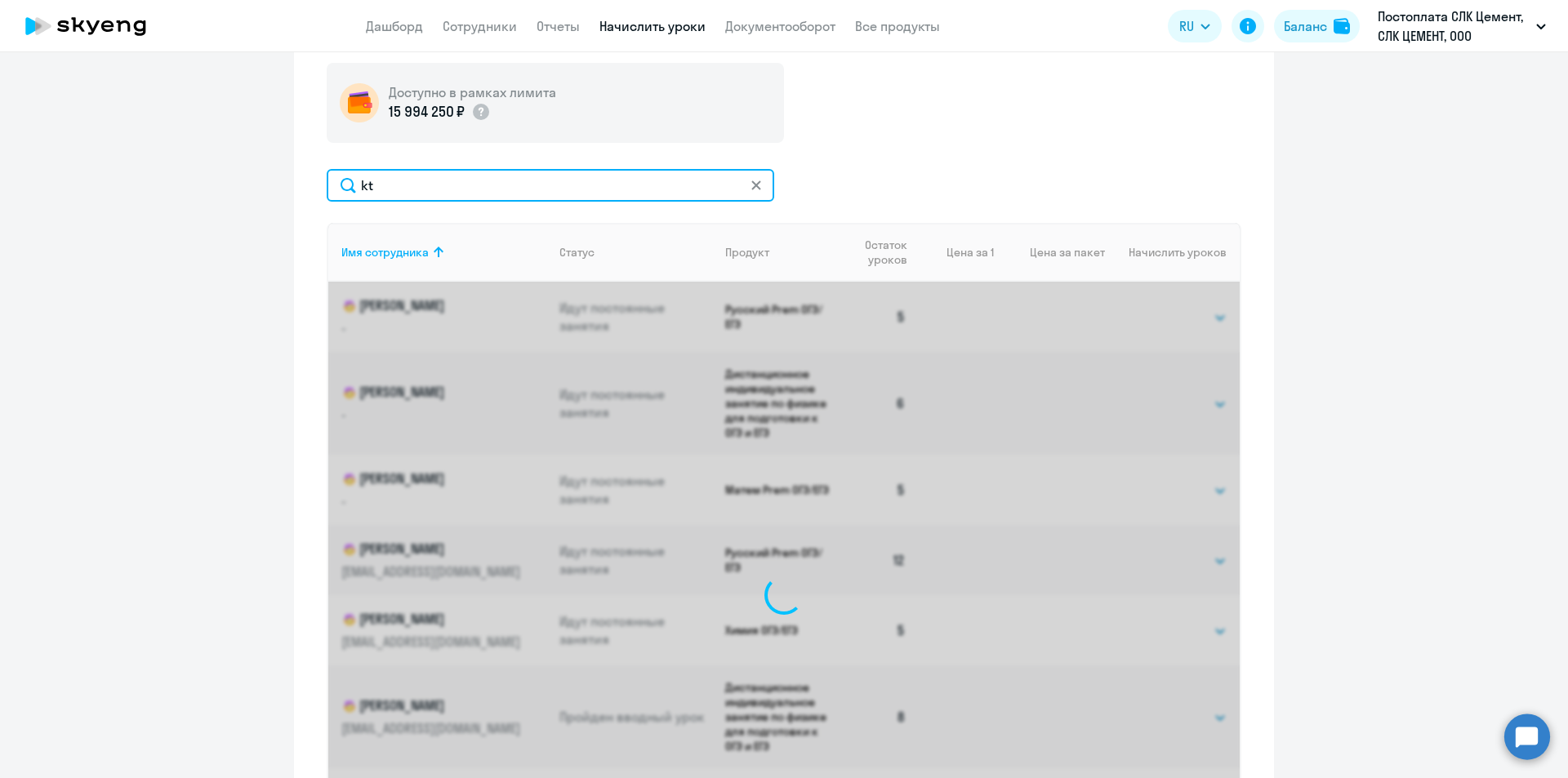
type input "k"
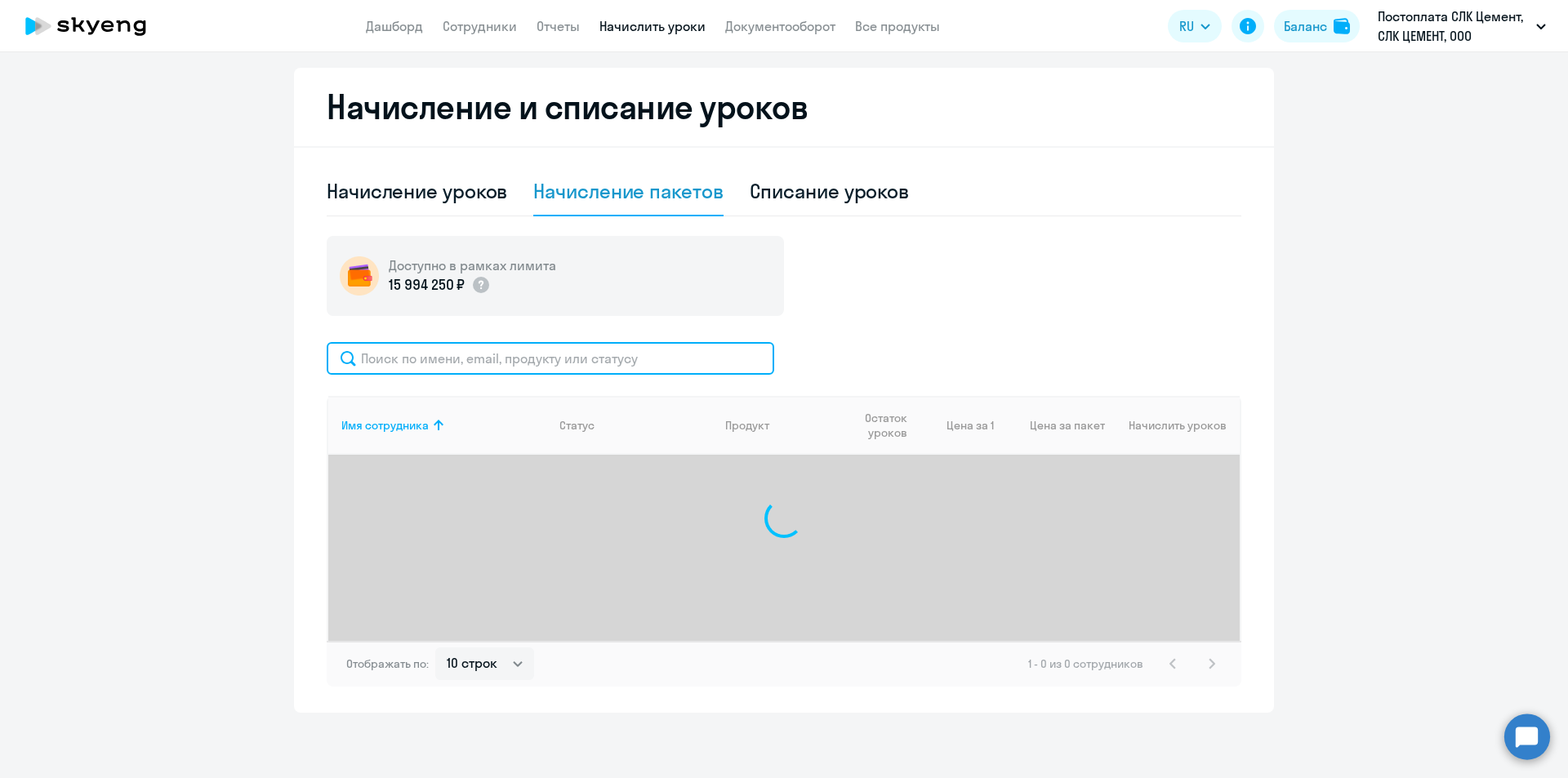
type input "с"
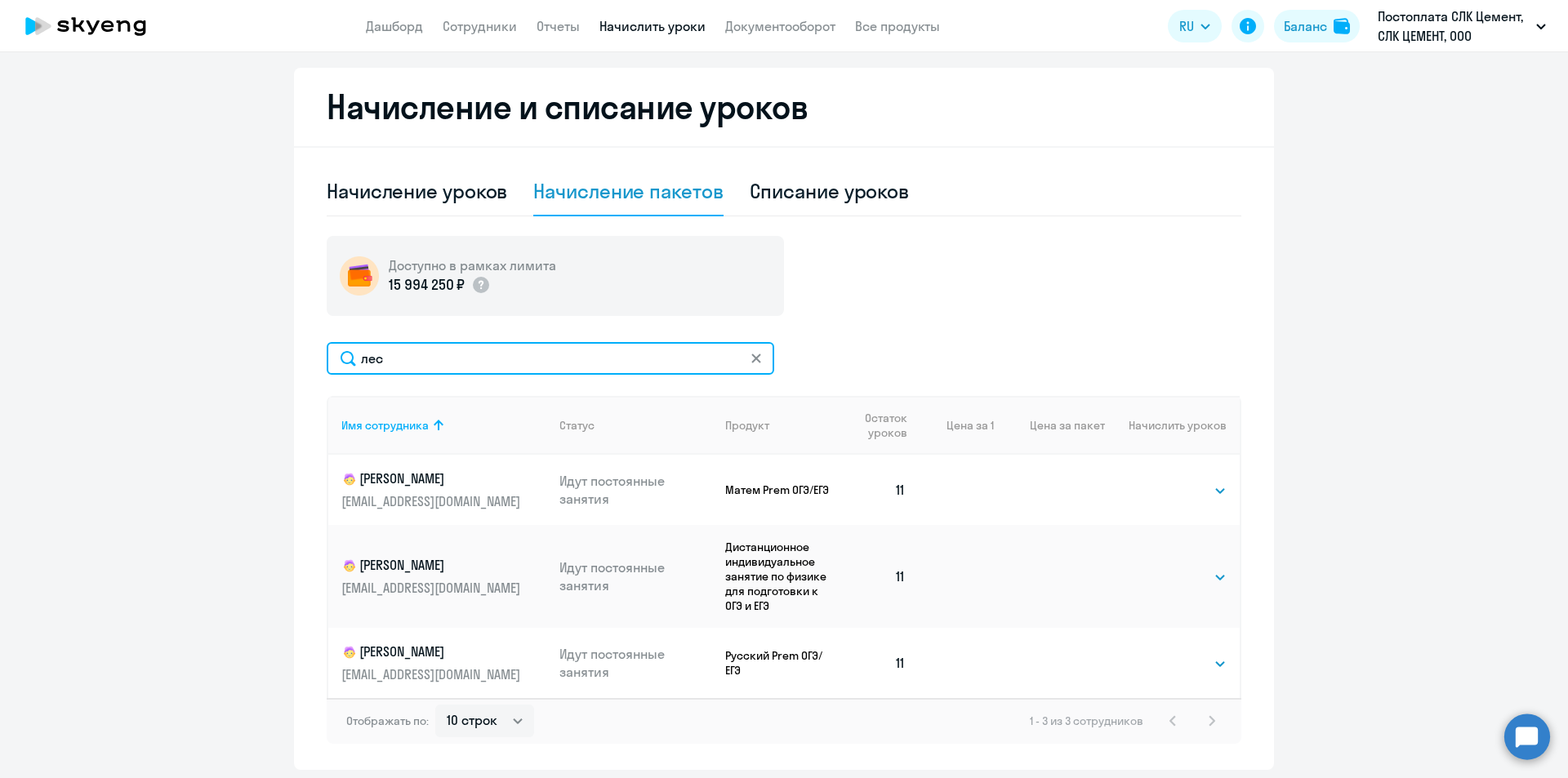
scroll to position [479, 0]
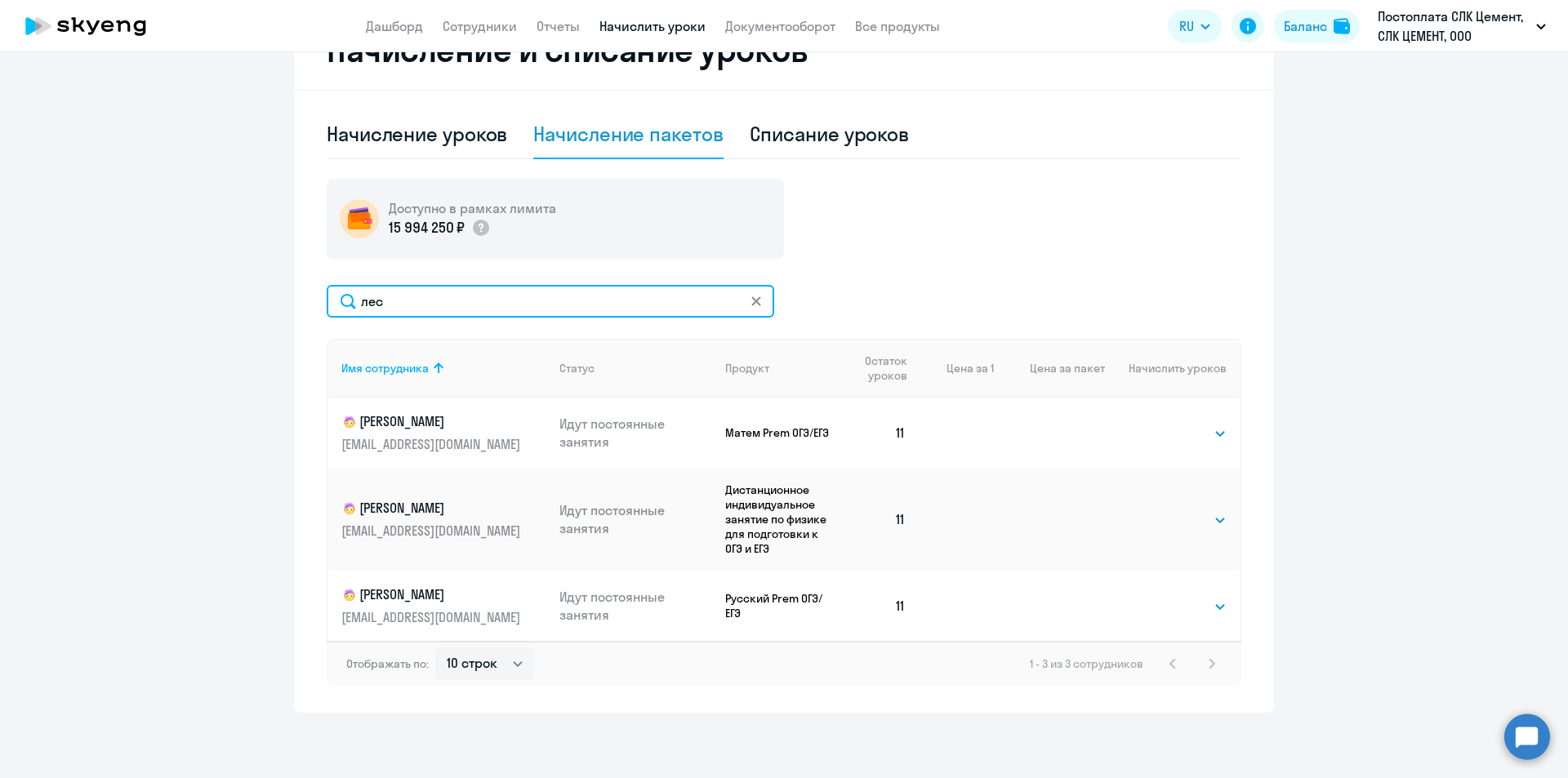
type input "лес"
